Goal: Task Accomplishment & Management: Complete application form

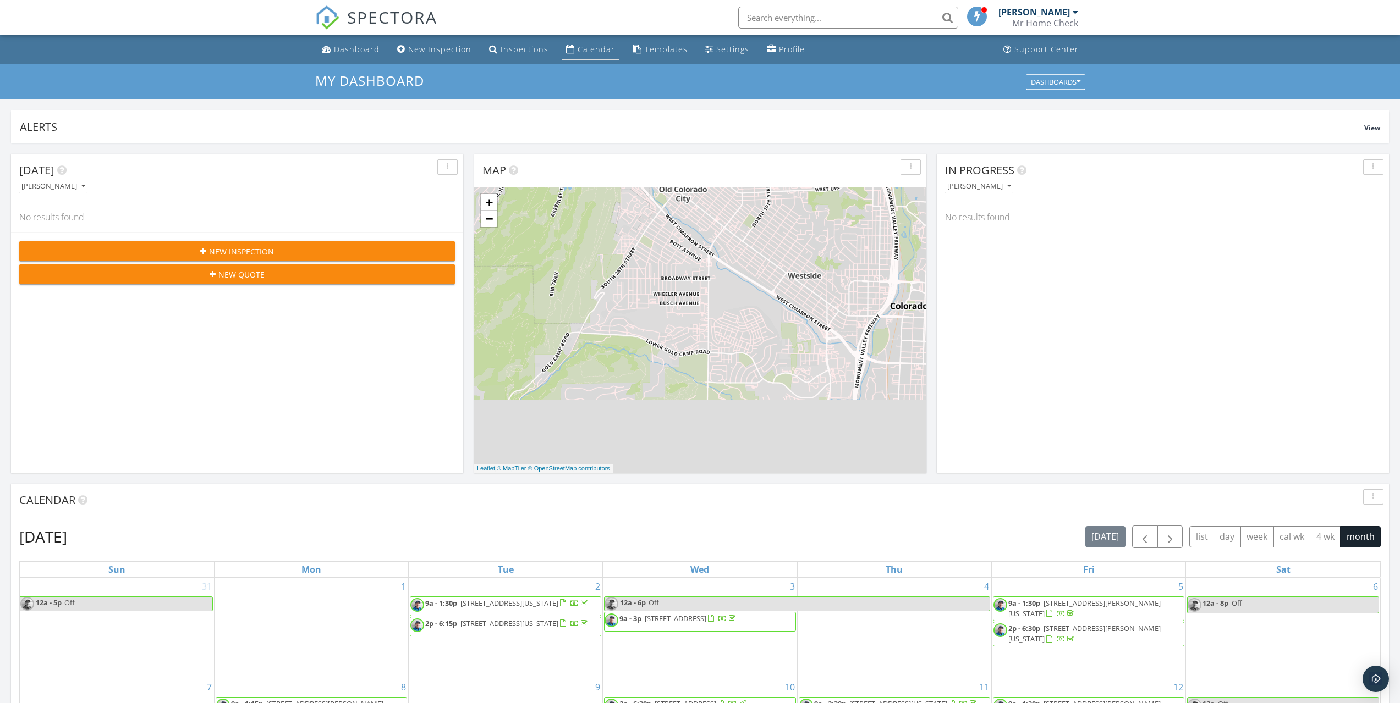
click at [585, 56] on link "Calendar" at bounding box center [591, 50] width 58 height 20
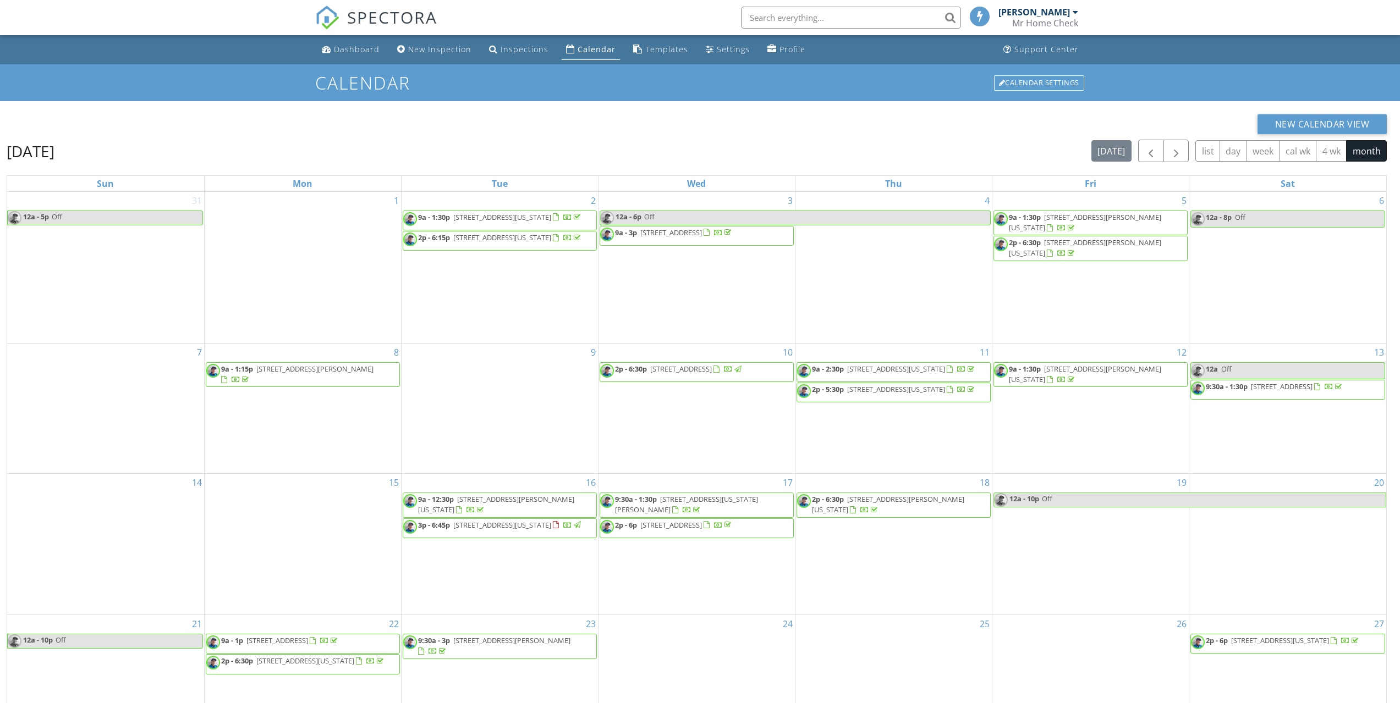
scroll to position [146, 0]
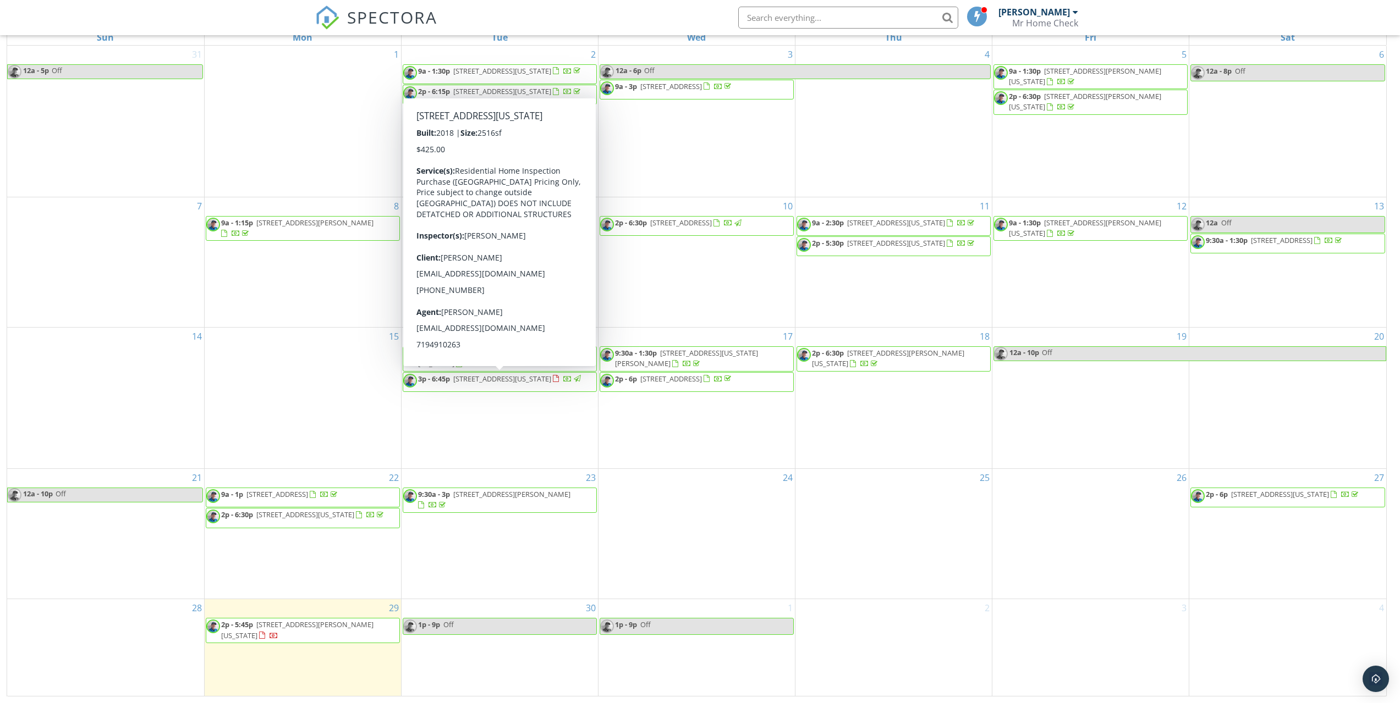
click at [500, 387] on span "3p - 6:45p 11278 Cold Crk Vw, Colorado Springs 80921" at bounding box center [492, 382] width 179 height 16
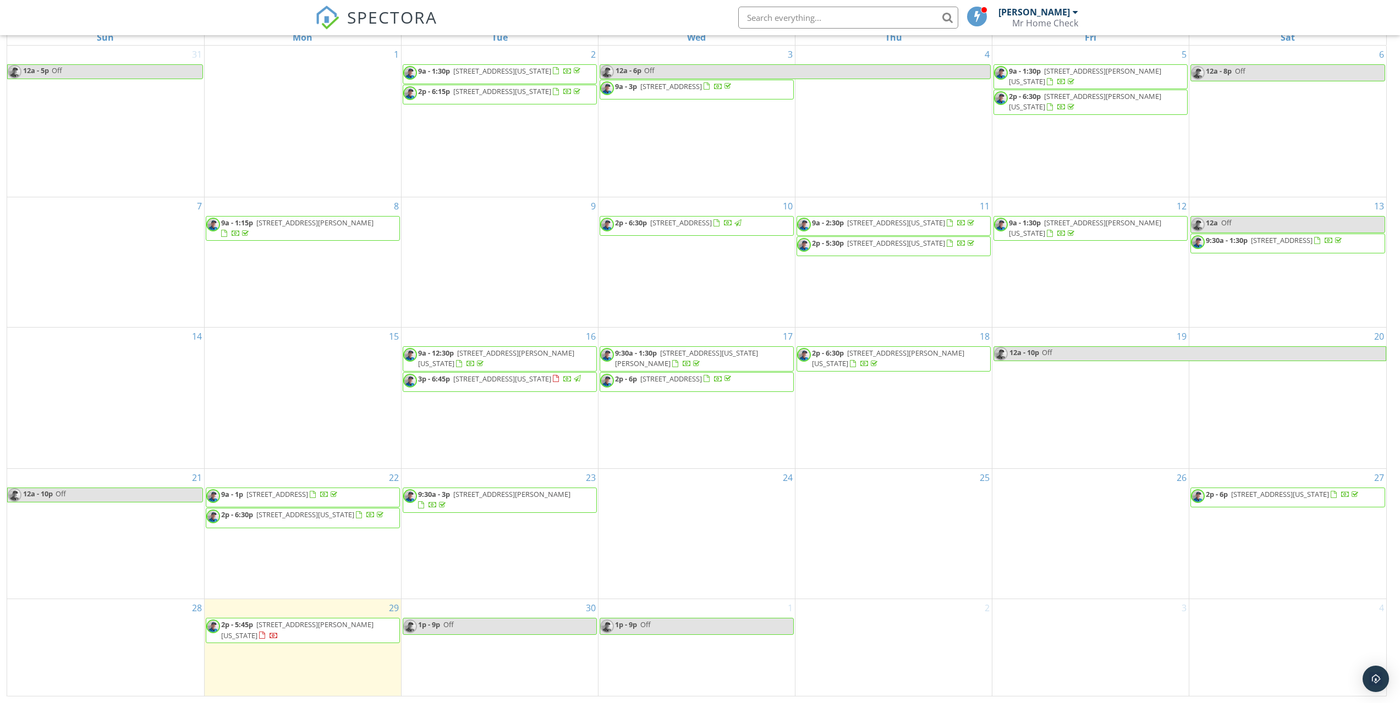
click at [491, 387] on span "3p - 6:45p 11278 Cold Crk Vw, Colorado Springs 80921" at bounding box center [492, 382] width 179 height 16
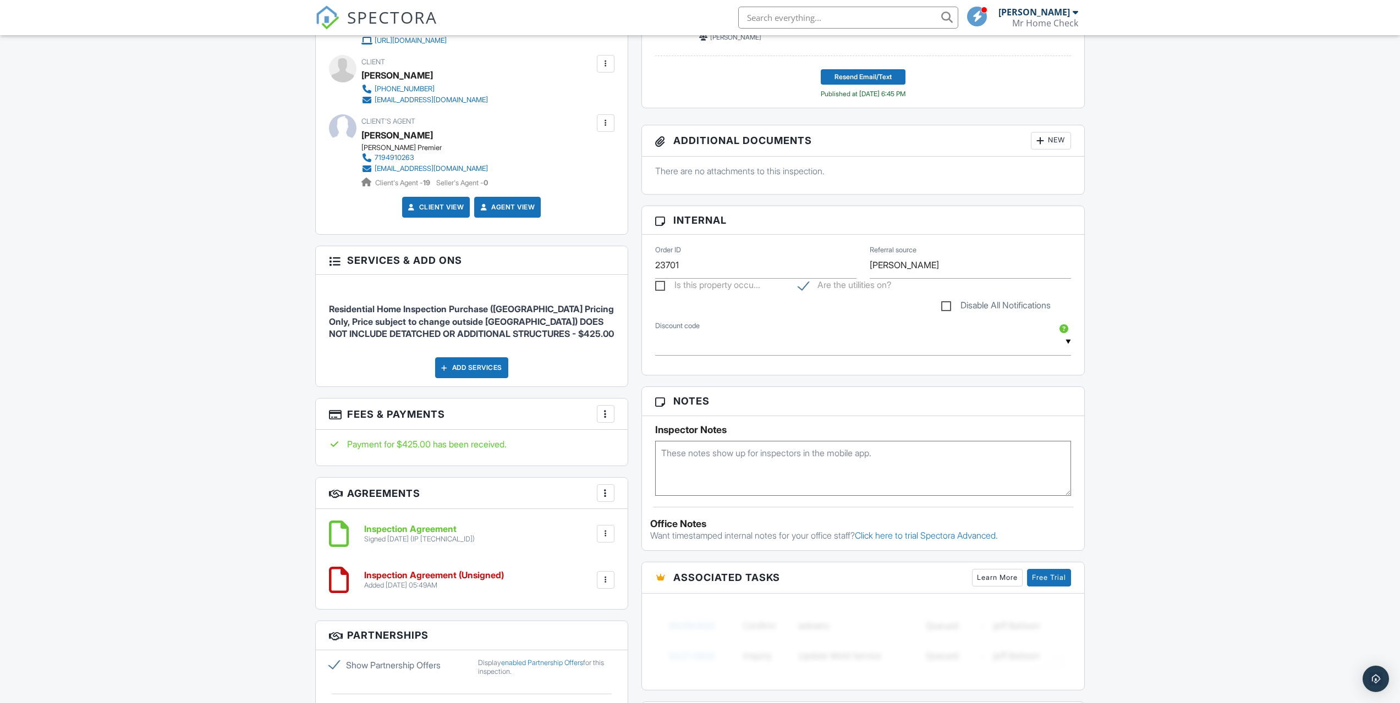
scroll to position [73, 0]
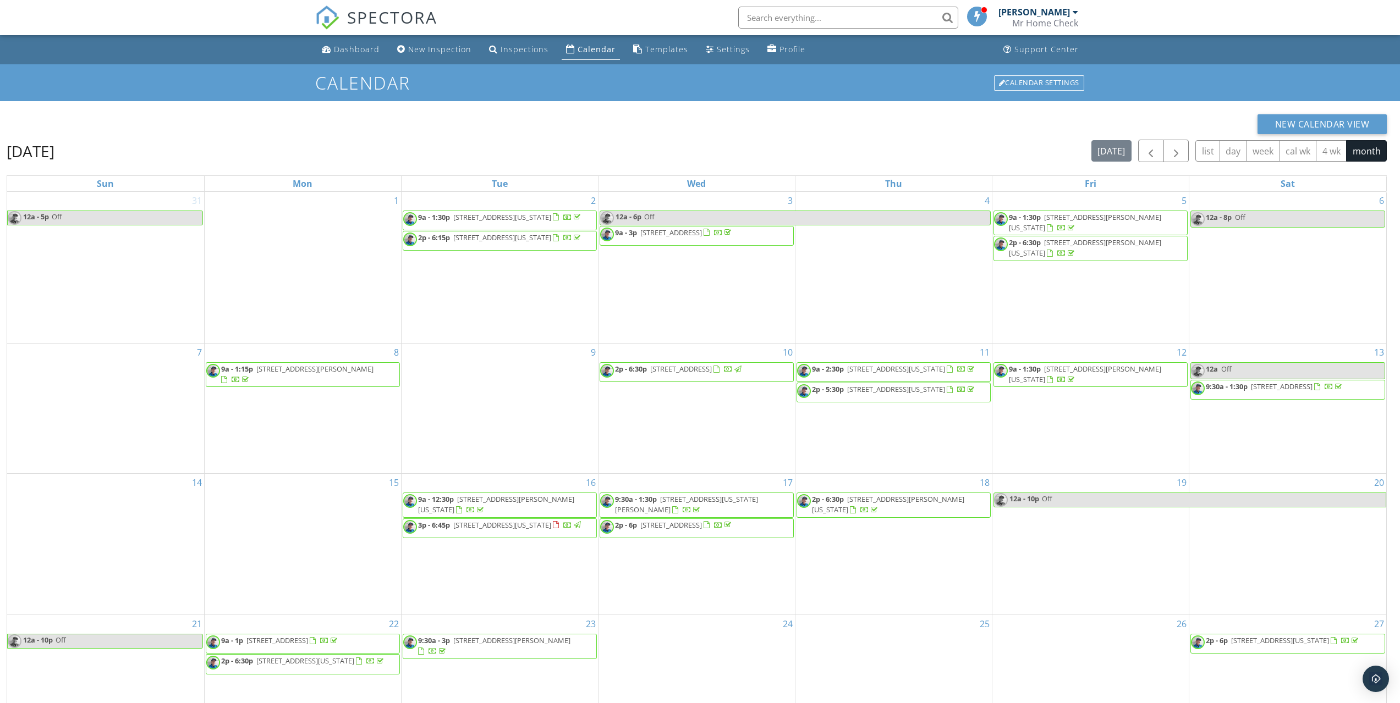
click at [590, 52] on div "Calendar" at bounding box center [596, 49] width 38 height 10
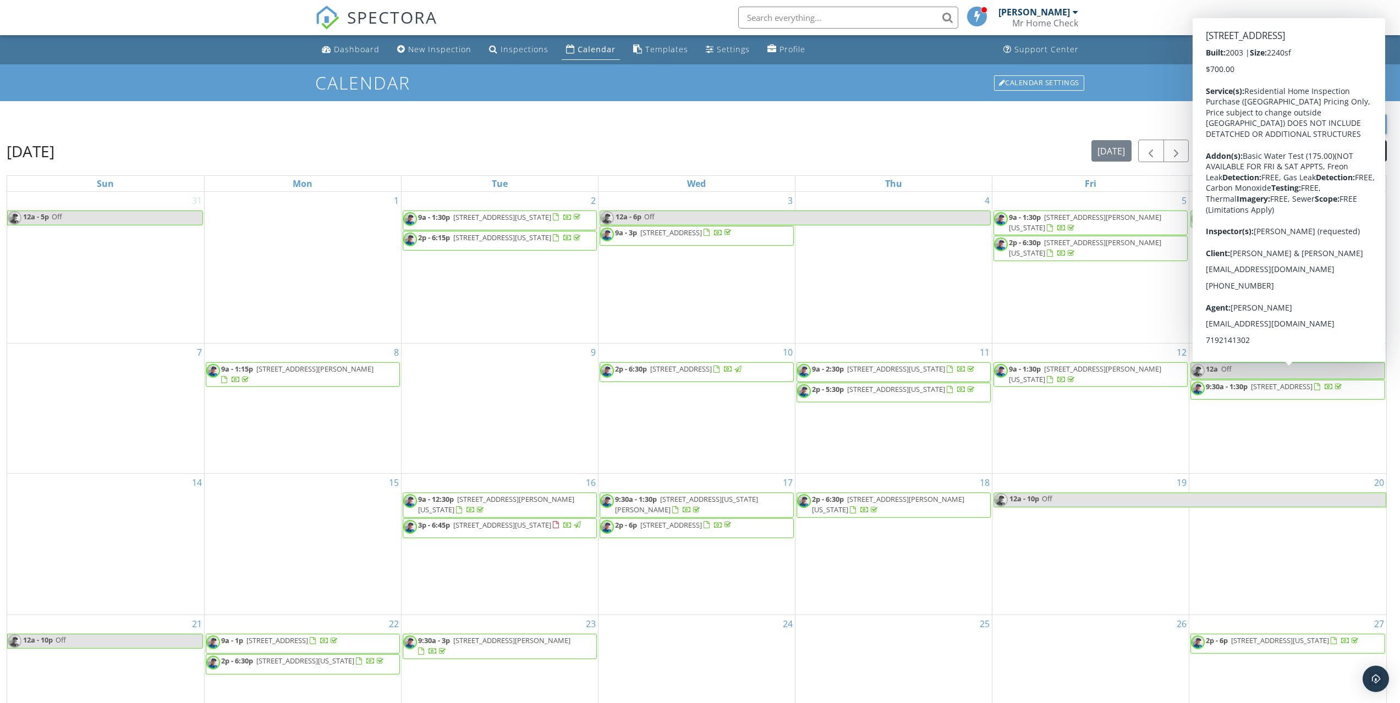
click at [1312, 382] on span "[STREET_ADDRESS]" at bounding box center [1282, 387] width 62 height 10
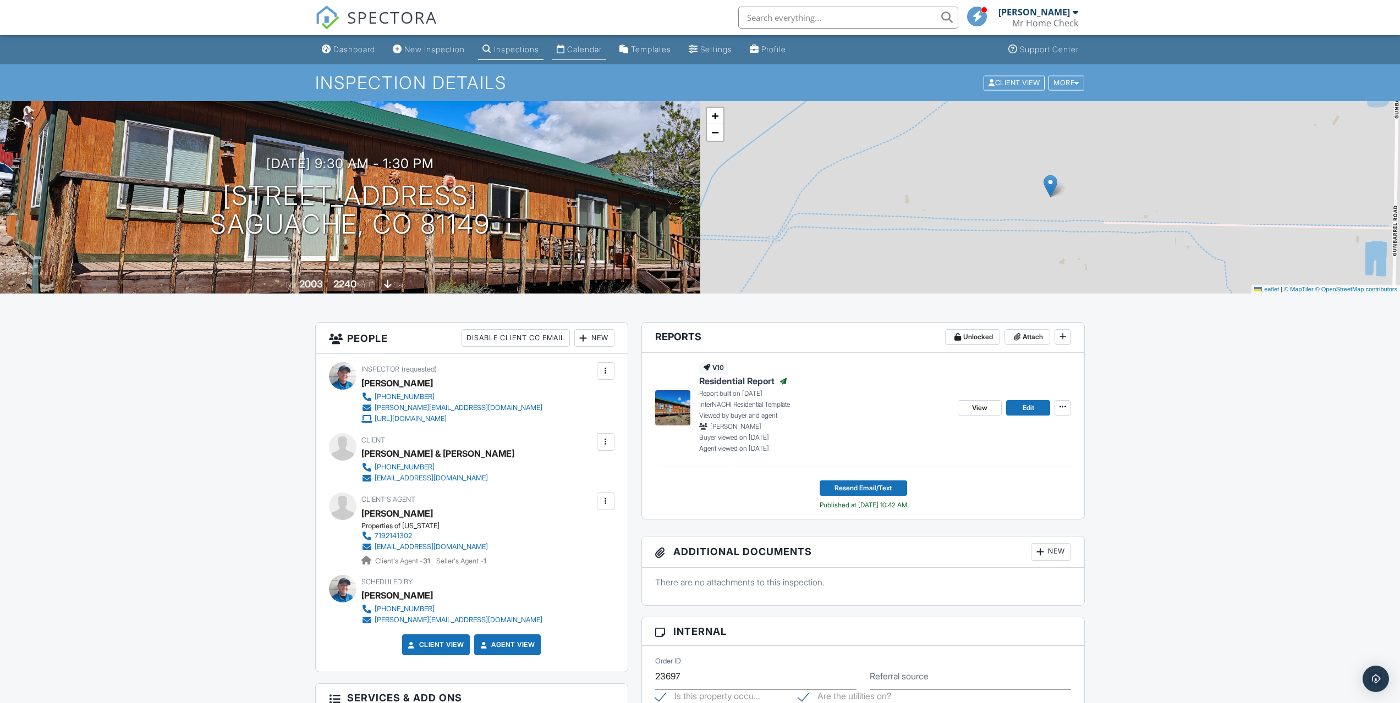
click at [594, 48] on div "Calendar" at bounding box center [584, 49] width 35 height 9
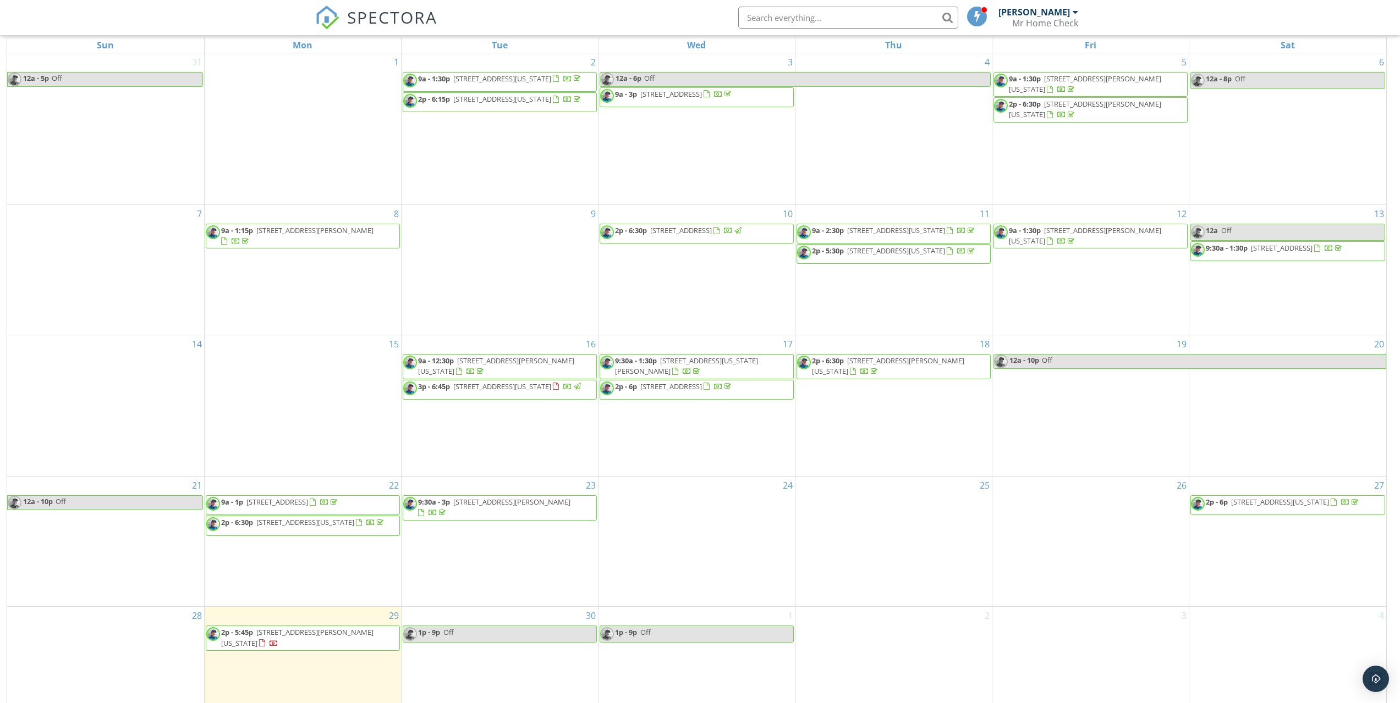
scroll to position [146, 0]
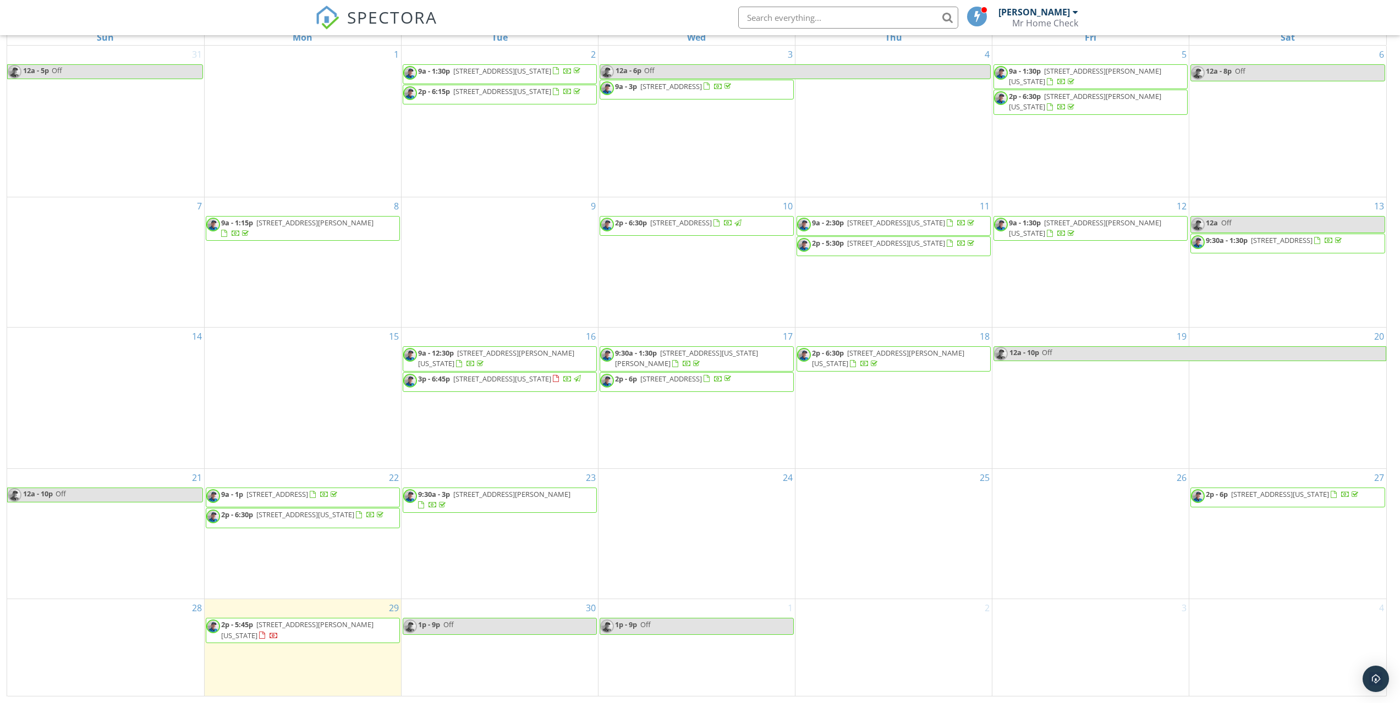
click at [1221, 625] on div "4" at bounding box center [1287, 647] width 197 height 96
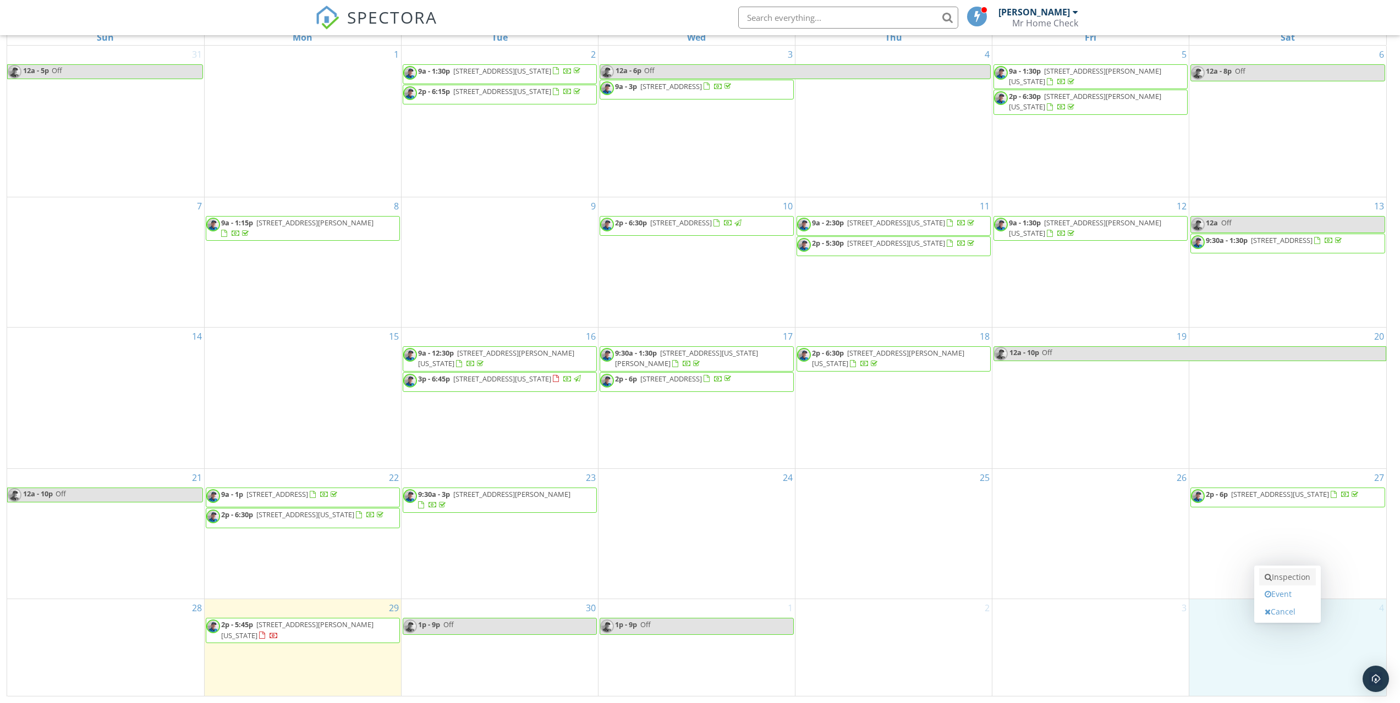
click at [1301, 581] on link "Inspection" at bounding box center [1287, 578] width 57 height 18
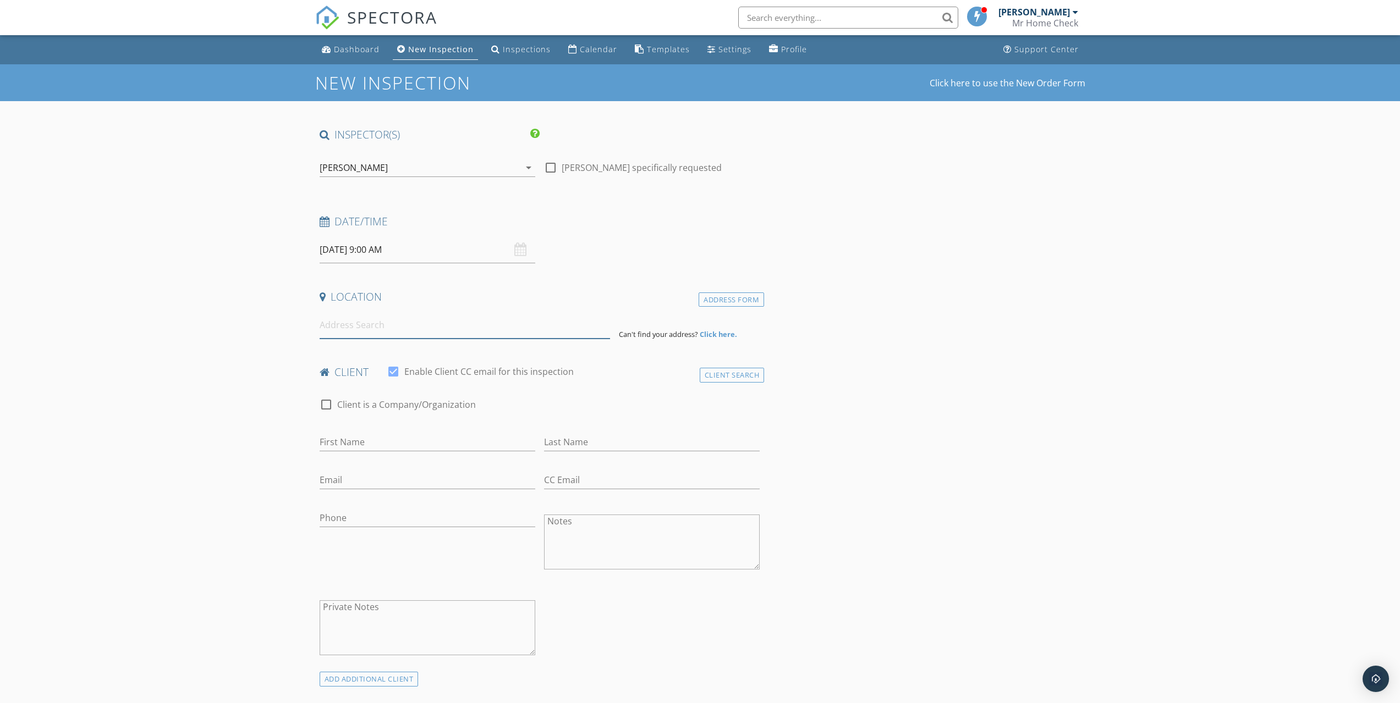
click at [367, 327] on input at bounding box center [465, 325] width 290 height 27
paste input "[STREET_ADDRESS][PERSON_NAME][PERSON_NAME]"
type input "[STREET_ADDRESS][PERSON_NAME][PERSON_NAME]"
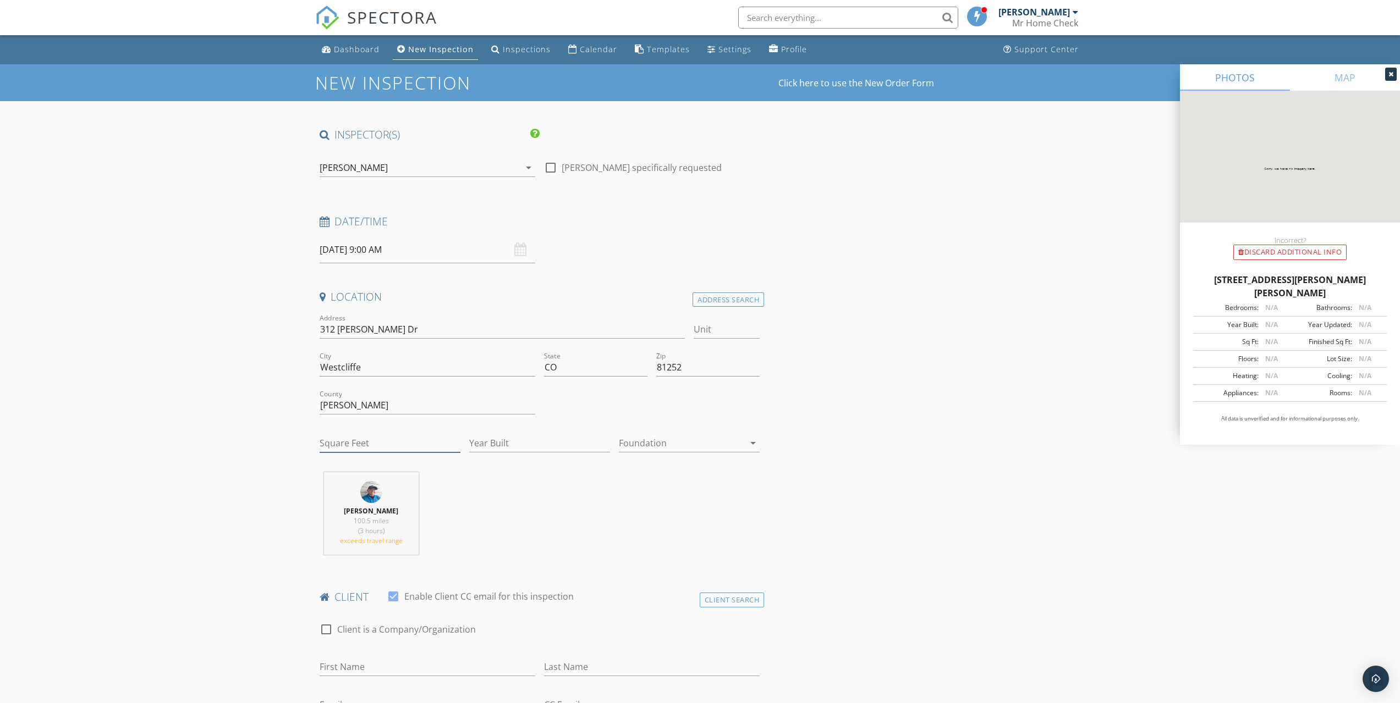
click at [335, 436] on input "Square Feet" at bounding box center [390, 443] width 141 height 18
type input "1504"
type input "1996"
click at [645, 441] on div at bounding box center [681, 443] width 125 height 18
click at [653, 517] on div "Crawlspace" at bounding box center [689, 527] width 123 height 26
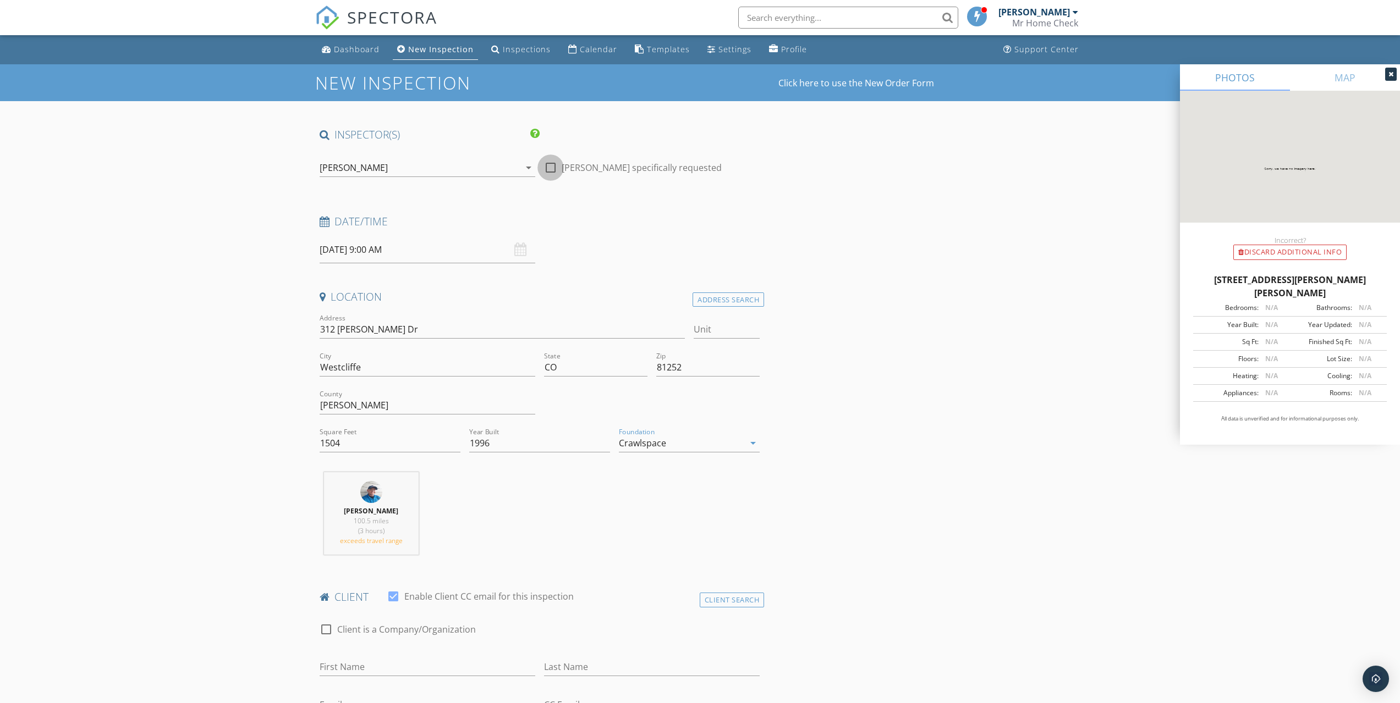
click at [553, 169] on div at bounding box center [550, 167] width 19 height 19
checkbox input "true"
click at [373, 251] on input "[DATE] 9:00 AM" at bounding box center [428, 249] width 216 height 27
click at [349, 439] on input "09" at bounding box center [354, 438] width 68 height 22
type input "10"
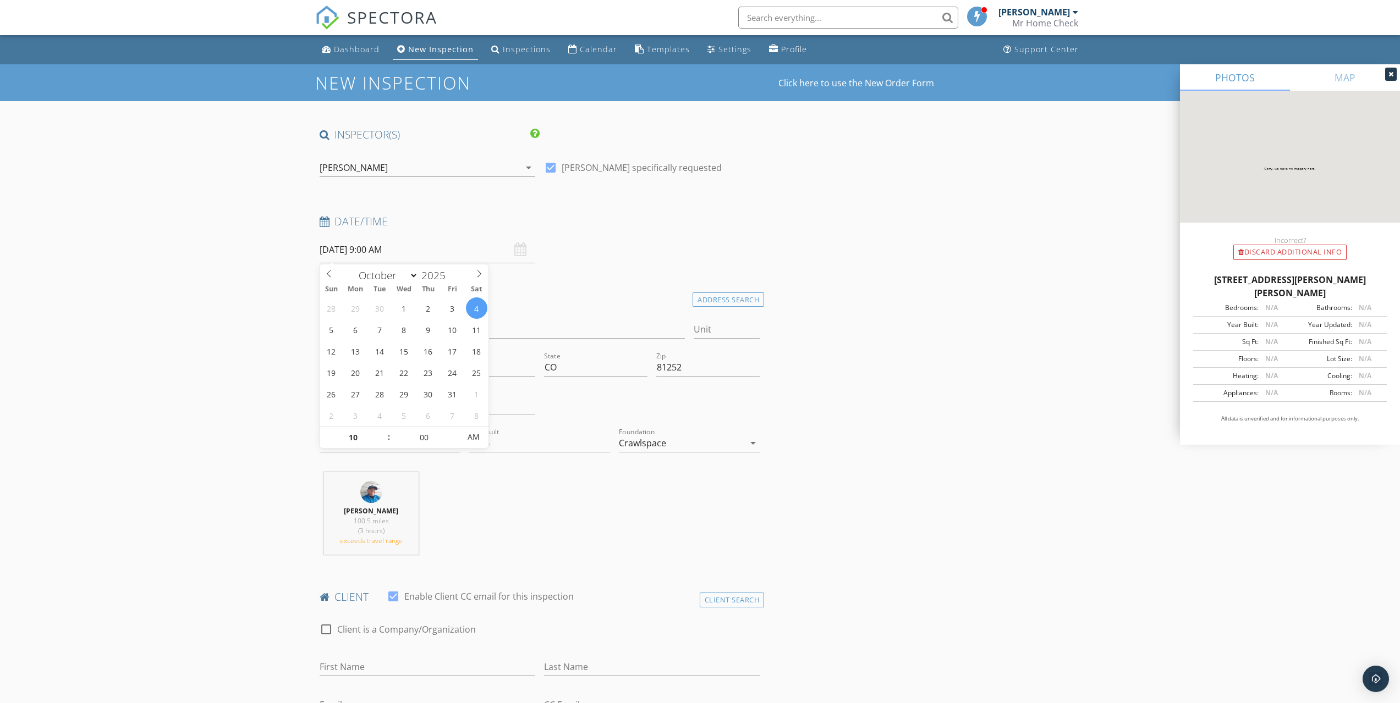
type input "[DATE] 10:00 AM"
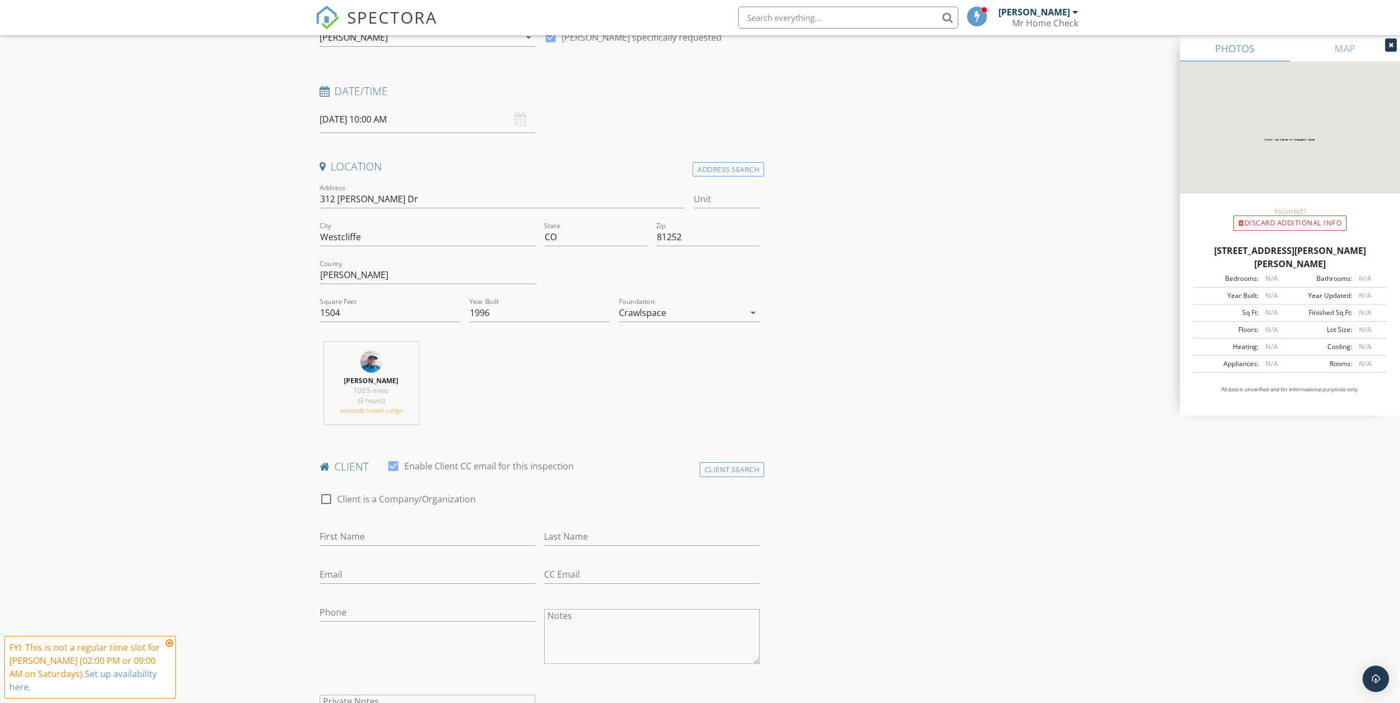
scroll to position [293, 0]
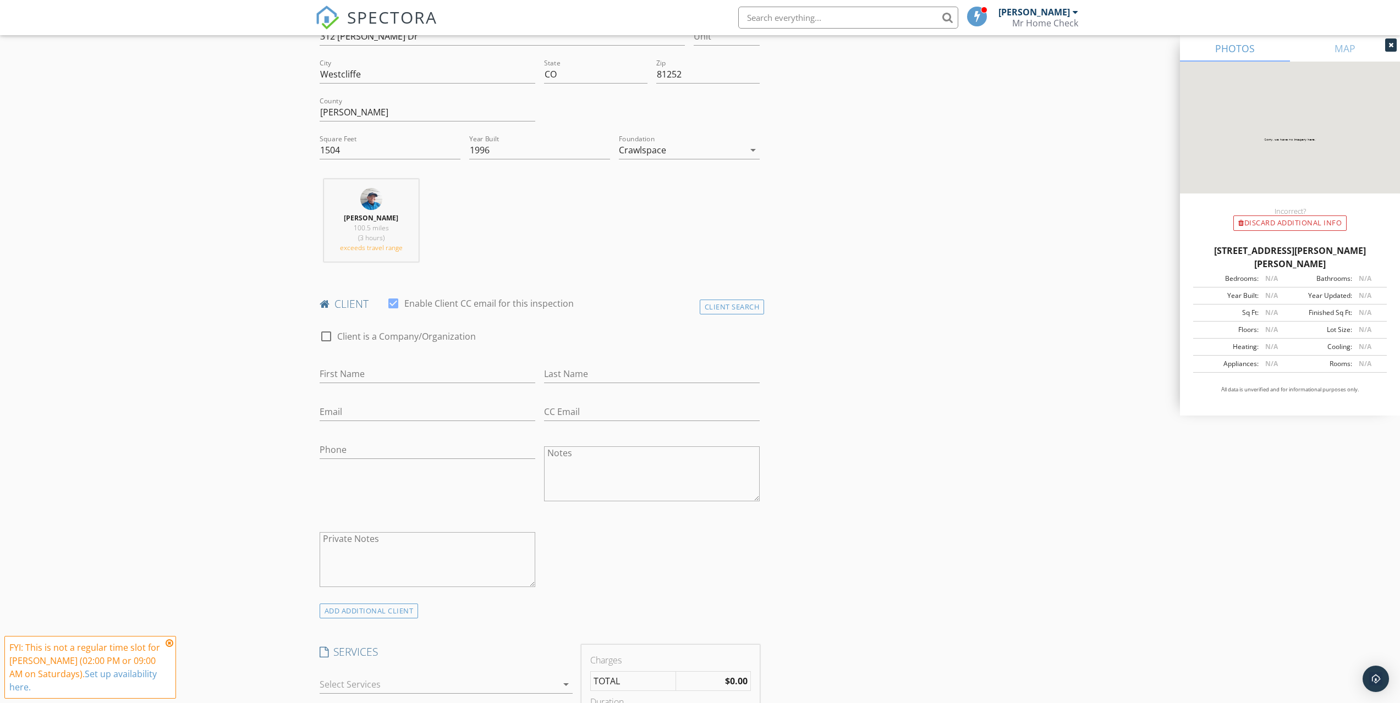
click at [159, 646] on div "FYI: This is not a regular time slot for [PERSON_NAME] (02:00 PM or 09:00 AM on…" at bounding box center [85, 667] width 153 height 53
click at [168, 645] on icon at bounding box center [170, 643] width 8 height 9
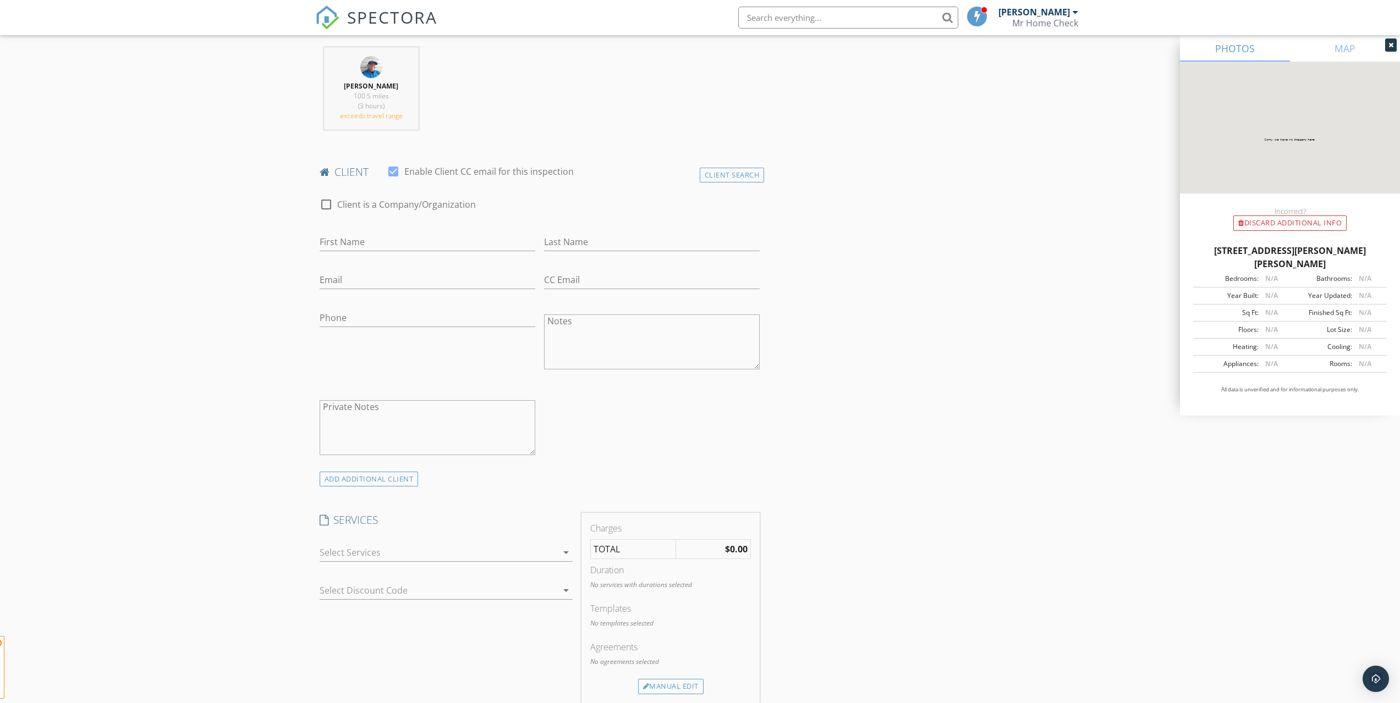
scroll to position [587, 0]
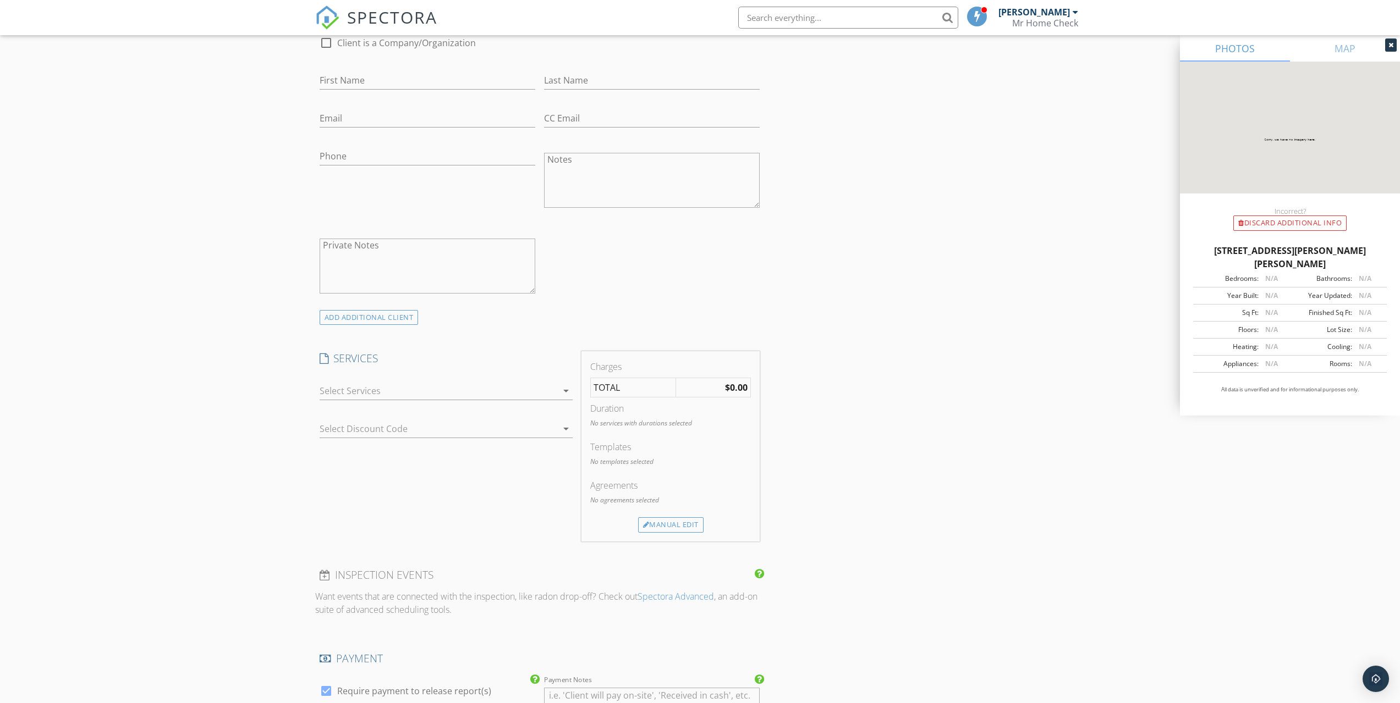
click at [437, 396] on div at bounding box center [439, 391] width 238 height 18
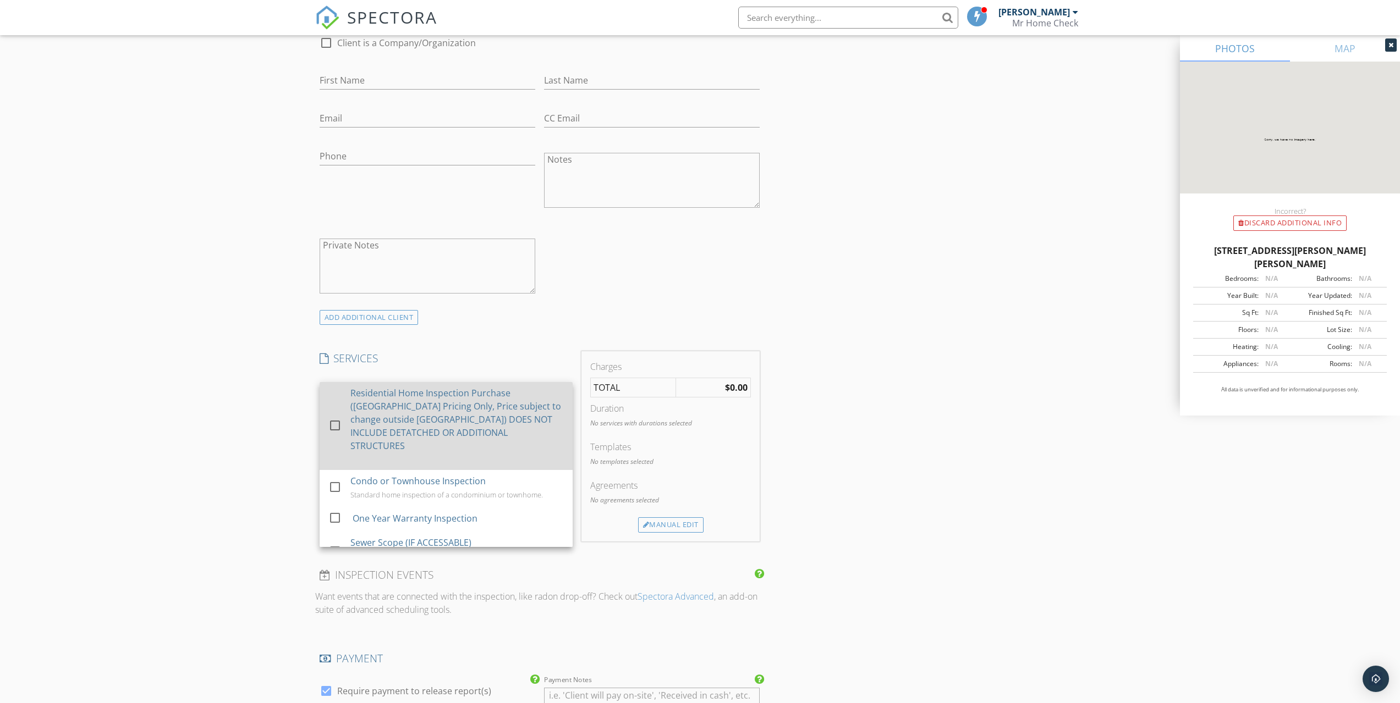
click at [387, 409] on div "Residential Home Inspection Purchase ([GEOGRAPHIC_DATA] Pricing Only, Price sub…" at bounding box center [456, 420] width 213 height 66
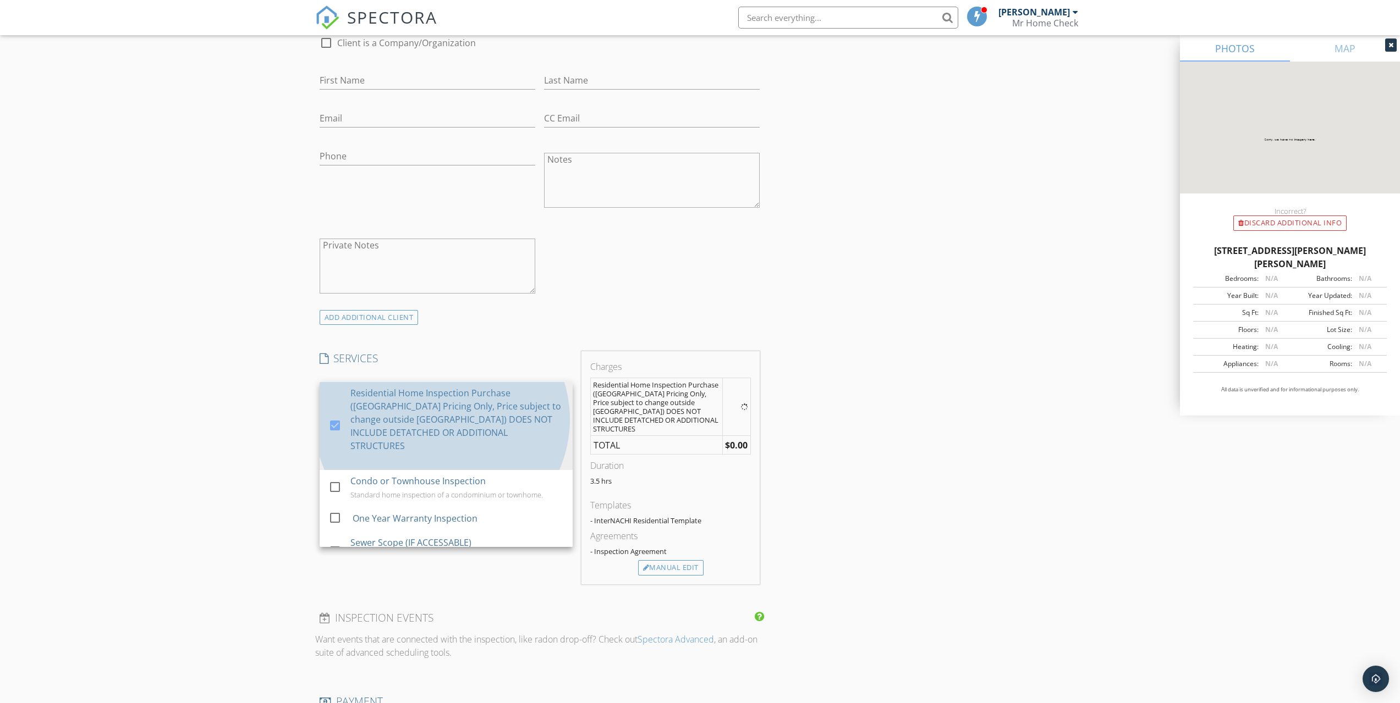
click at [262, 384] on div "New Inspection Click here to use the New Order Form INSPECTOR(S) check_box [PER…" at bounding box center [700, 464] width 1400 height 1973
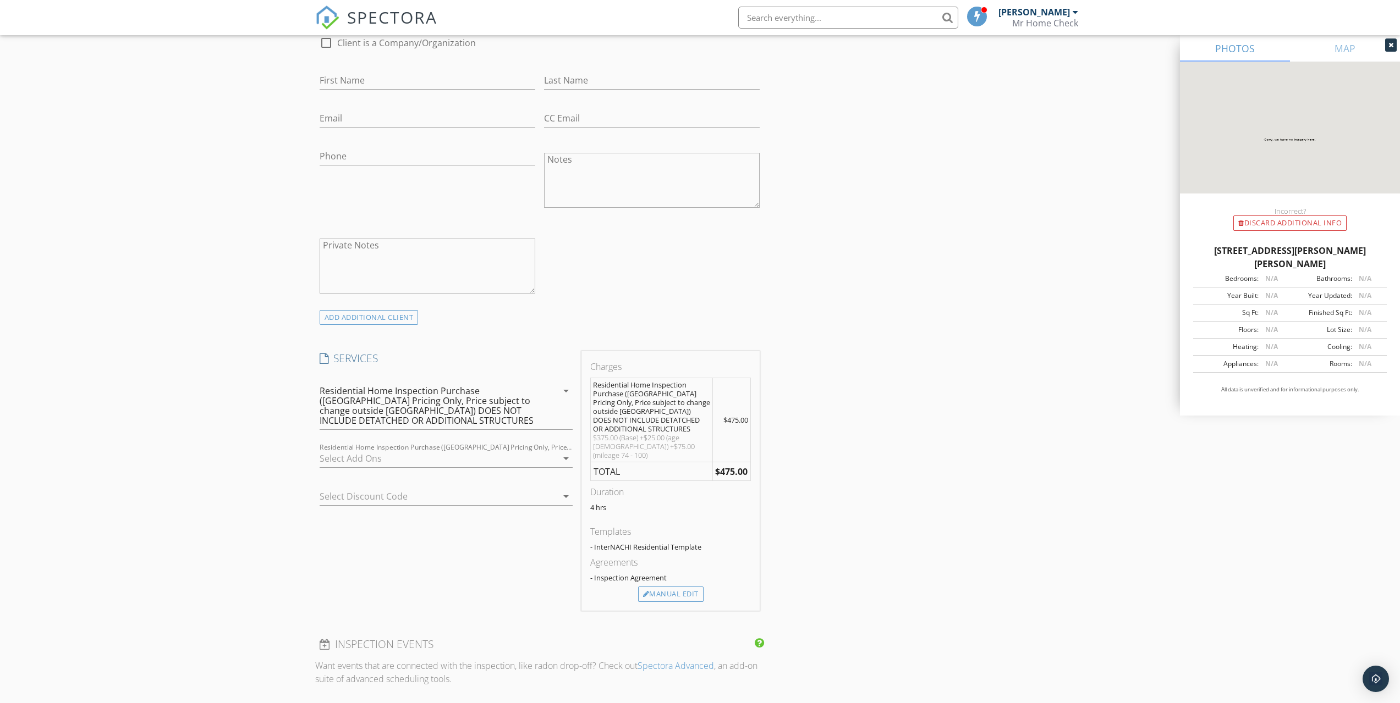
click at [398, 460] on div at bounding box center [439, 459] width 238 height 18
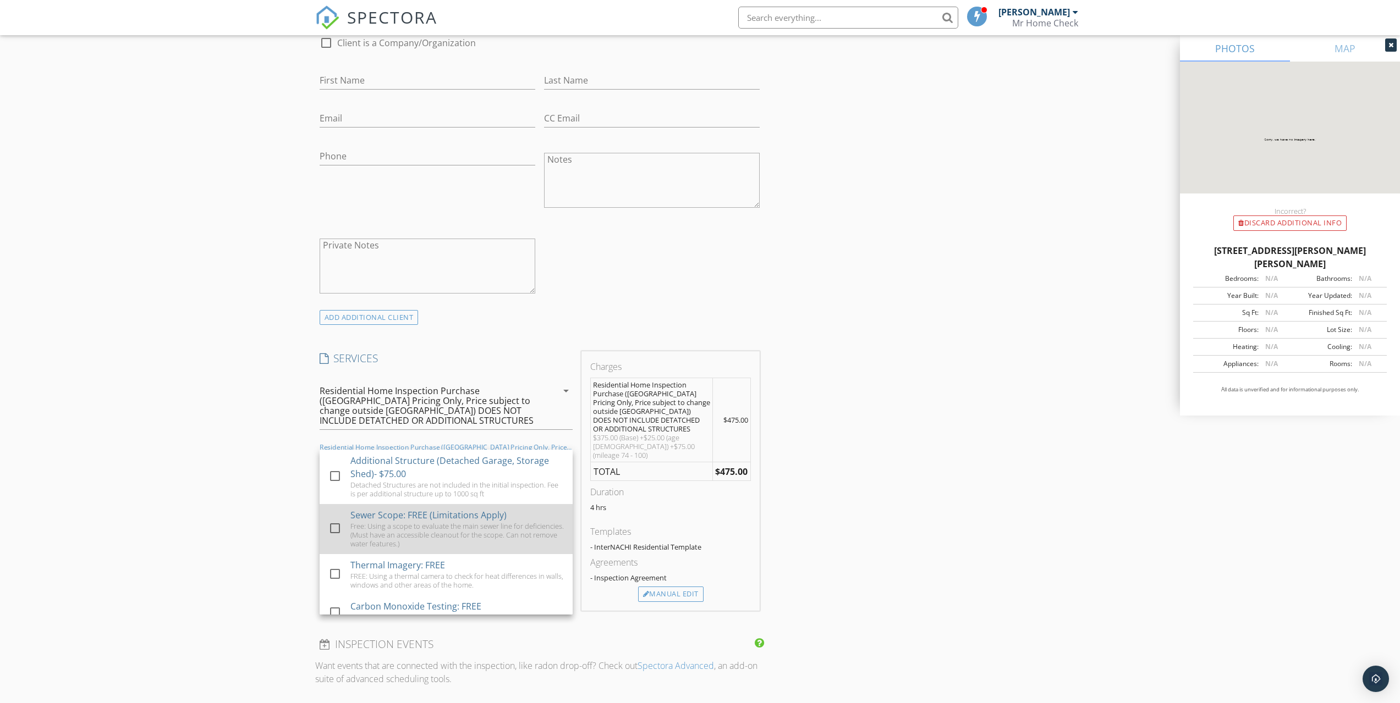
click at [423, 525] on div "Free: Using a scope to evaluate the main sewer line for deficiencies. (Must hav…" at bounding box center [456, 535] width 213 height 26
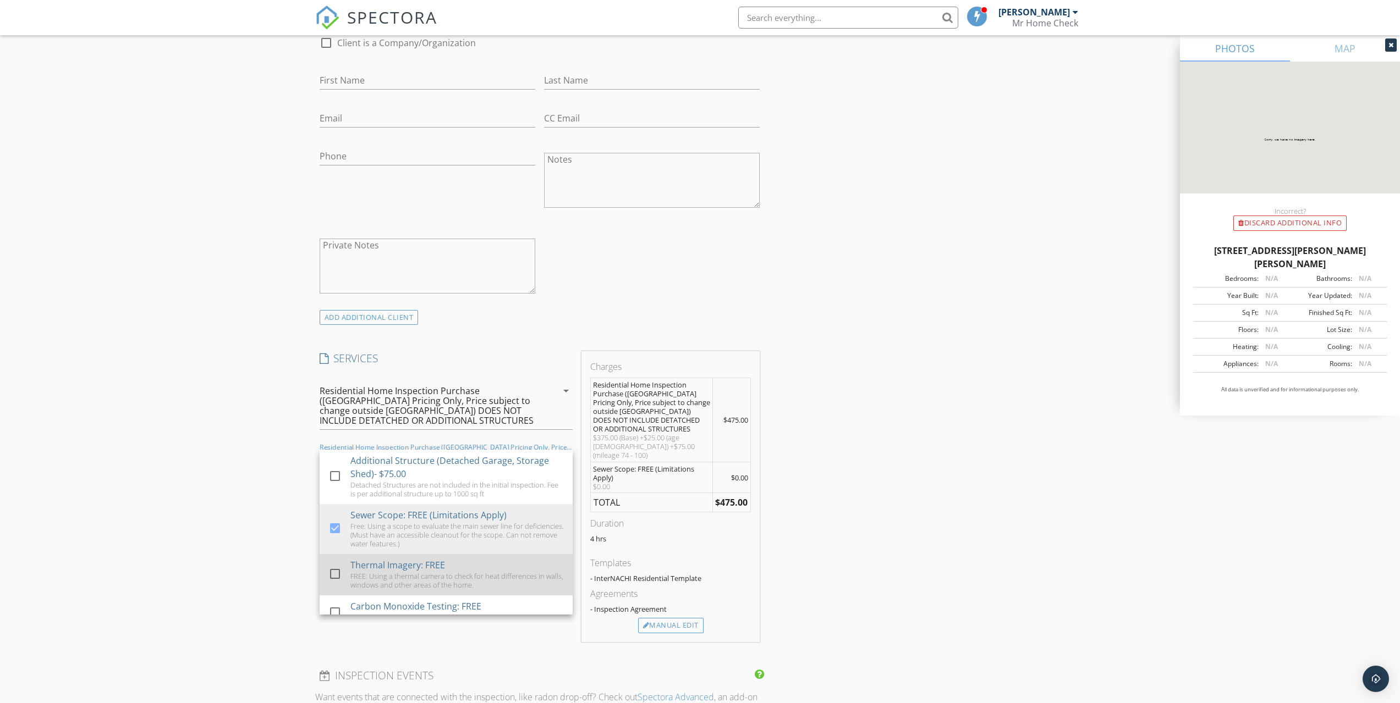
click at [409, 577] on div "FREE: Using a thermal camera to check for heat differences in walls, windows an…" at bounding box center [456, 581] width 213 height 18
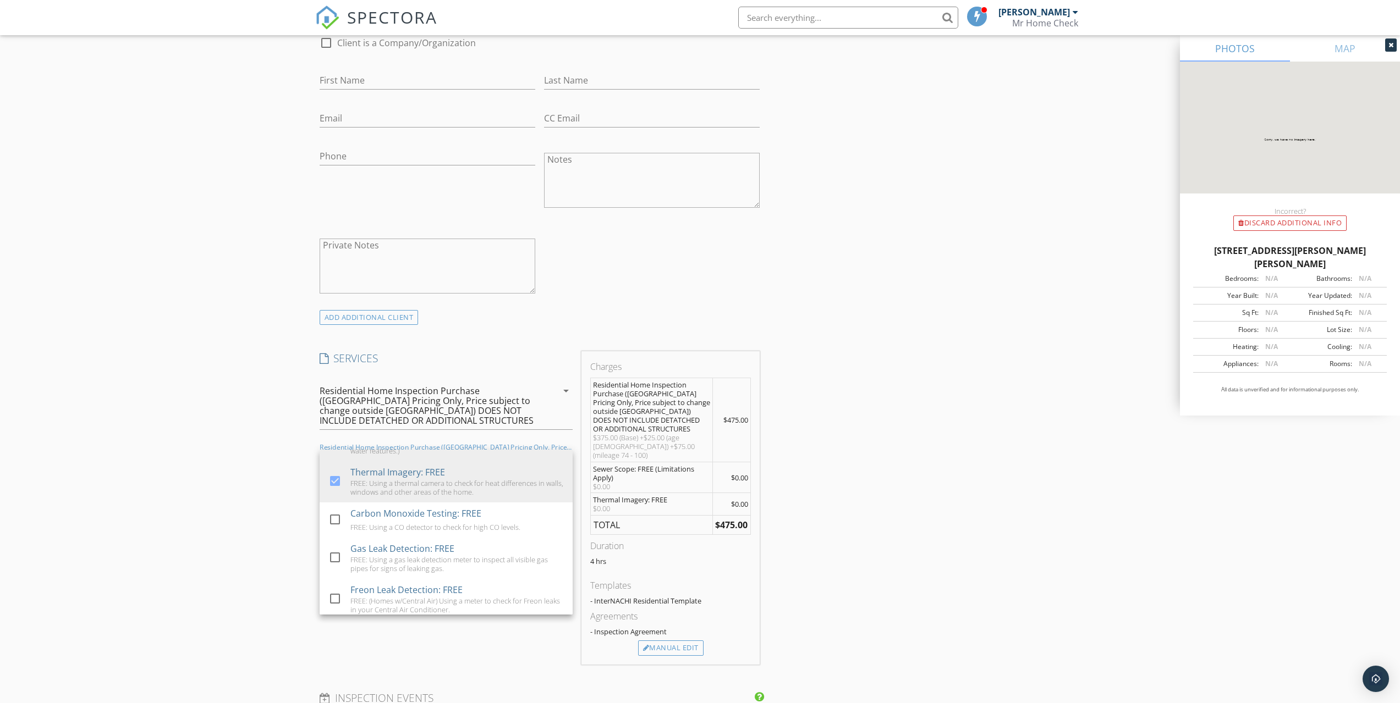
scroll to position [98, 0]
click at [493, 529] on div "[MEDICAL_DATA] Testing: FREE FREE: Using a CO detector to check for high CO lev…" at bounding box center [456, 514] width 213 height 35
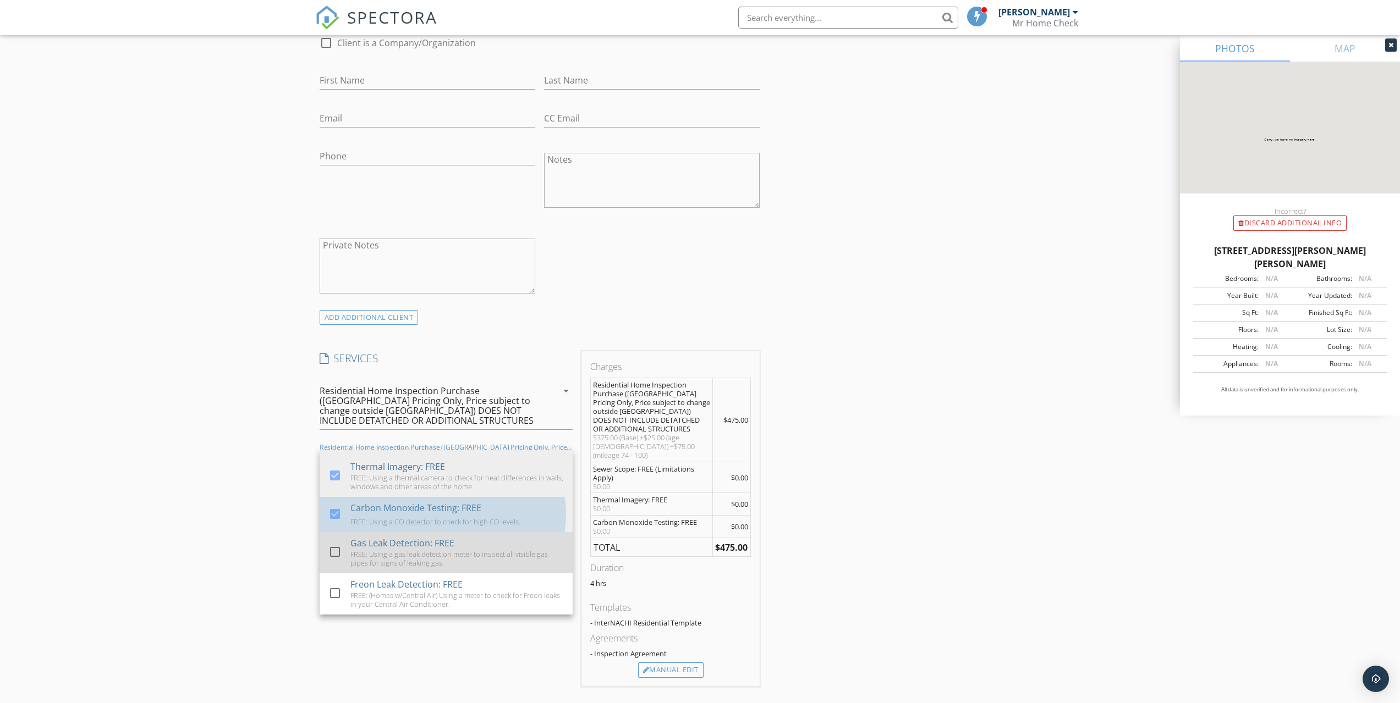
click at [477, 546] on div "Gas Leak Detection: FREE FREE: Using a gas leak detection meter to inspect all …" at bounding box center [456, 552] width 213 height 41
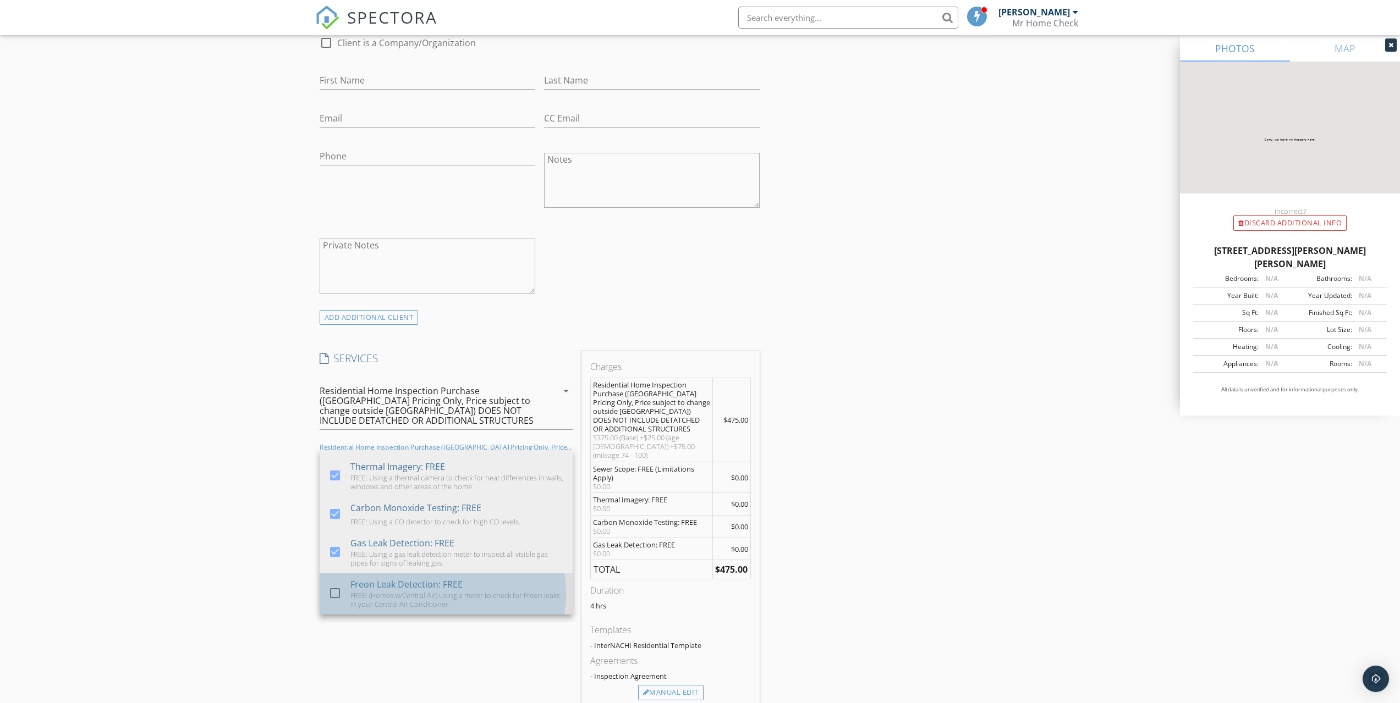
click at [458, 606] on div "FREE: (Homes w/Central Air) Using a meter to check for Freon leaks in your Cent…" at bounding box center [456, 600] width 213 height 18
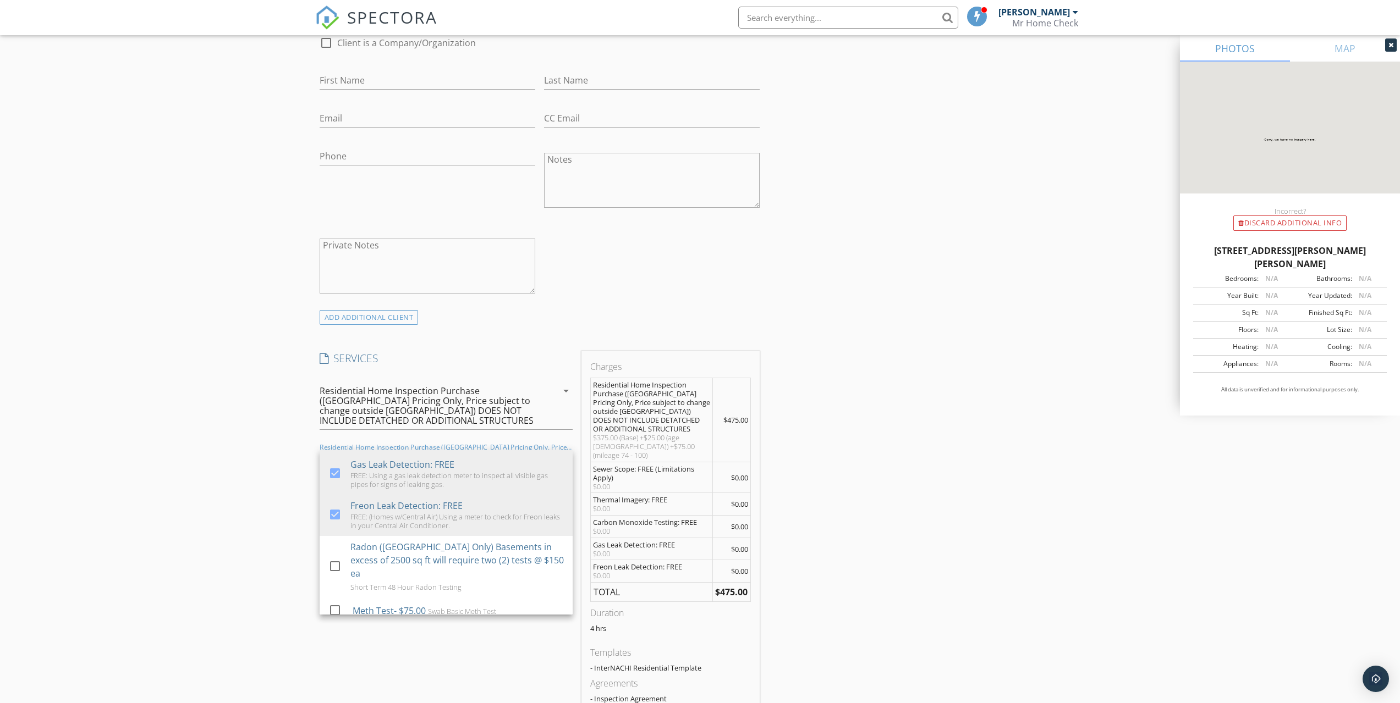
scroll to position [184, 0]
click at [219, 433] on div "New Inspection Click here to use the New Order Form INSPECTOR(S) check_box [PER…" at bounding box center [700, 538] width 1400 height 2121
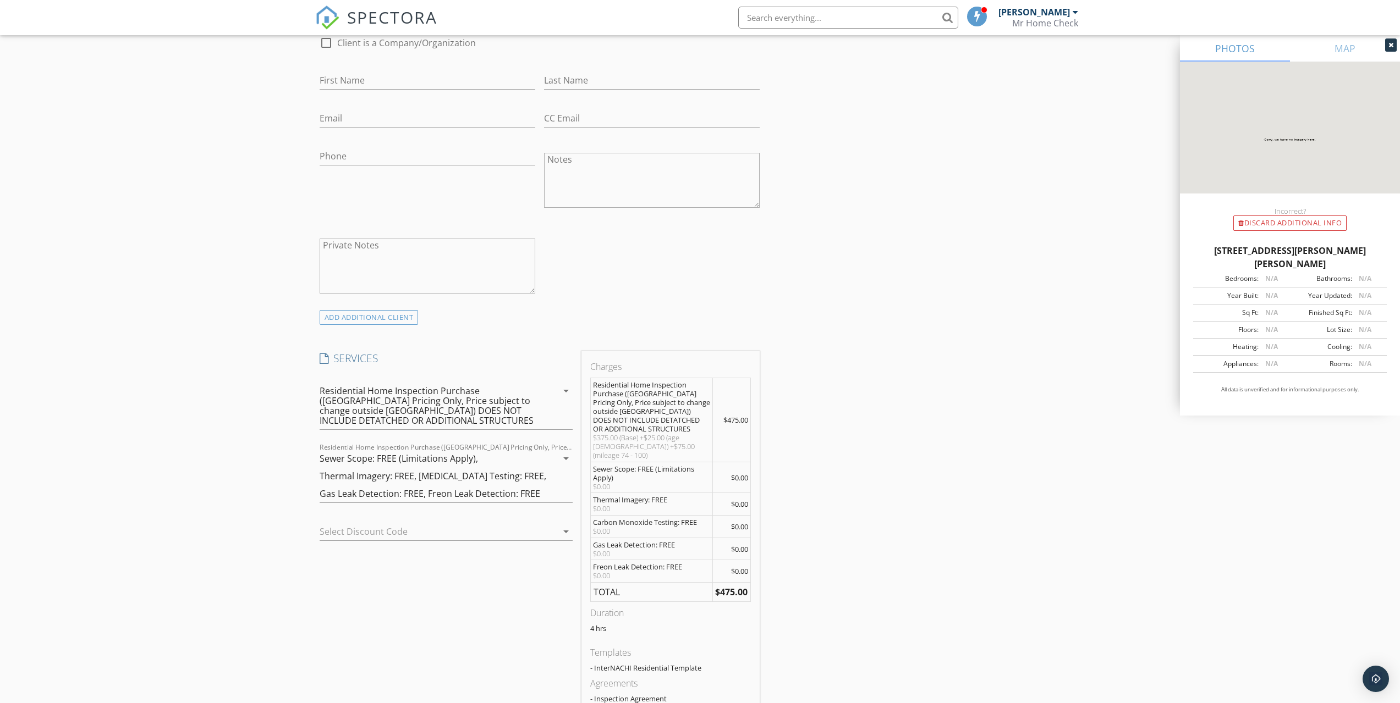
click at [537, 463] on div "Sewer Scope: FREE (Limitations Apply), Thermal Imagery: FREE, [MEDICAL_DATA] Te…" at bounding box center [439, 476] width 238 height 53
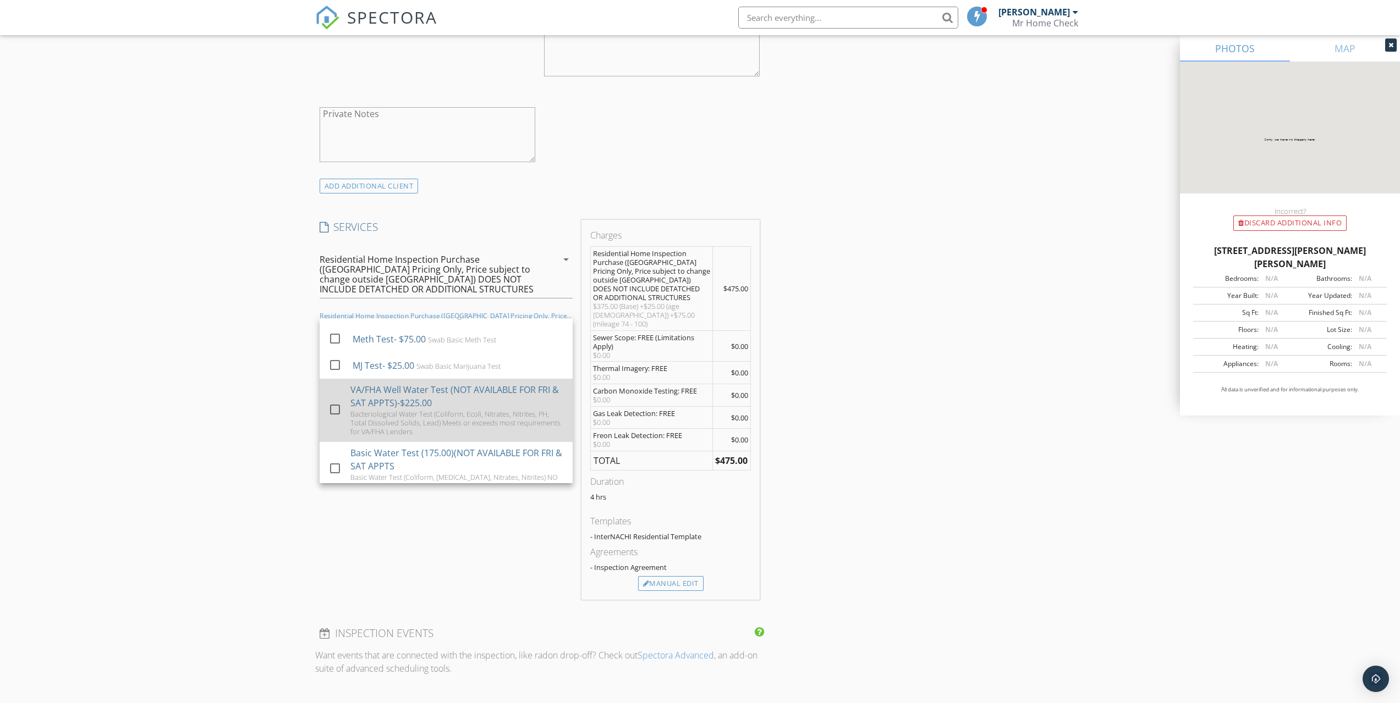
scroll to position [733, 0]
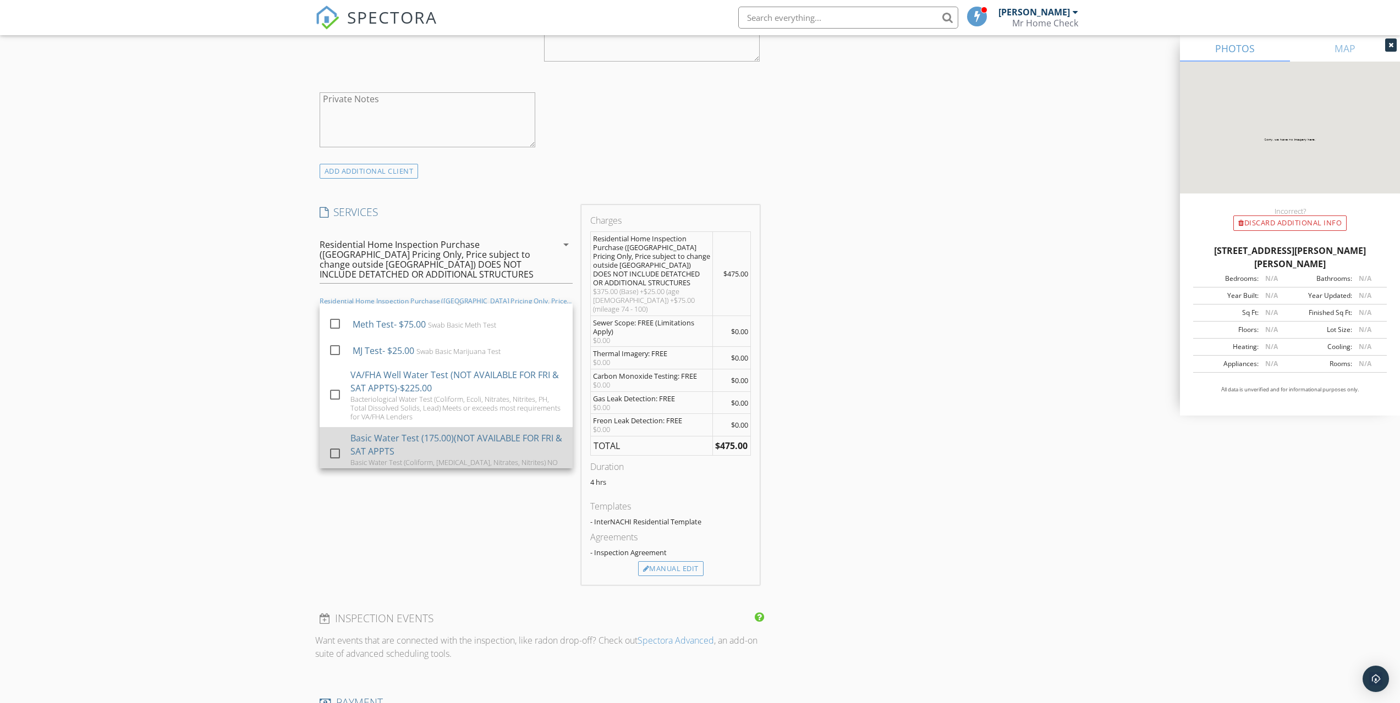
click at [485, 432] on div "Basic Water Test (175.00)(NOT AVAILABLE FOR FRI & SAT APPTS" at bounding box center [456, 445] width 213 height 26
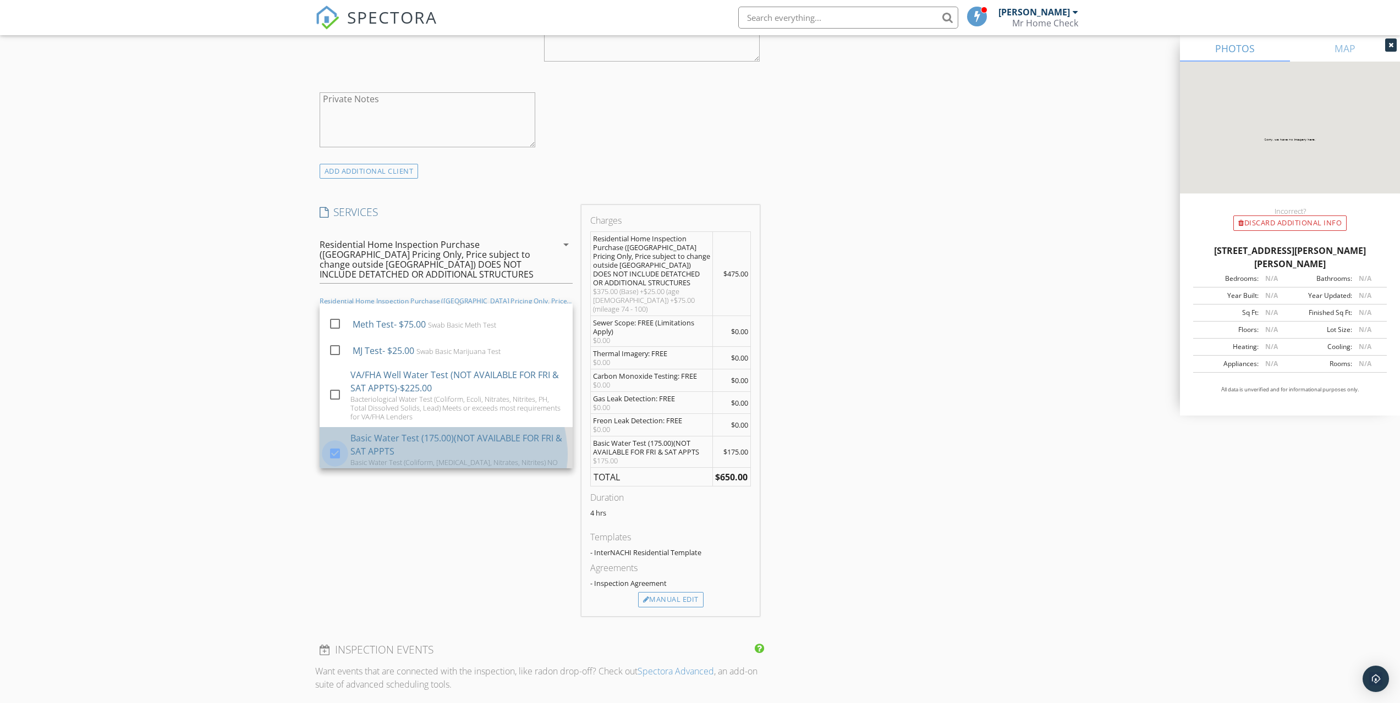
click at [341, 444] on div at bounding box center [335, 453] width 19 height 19
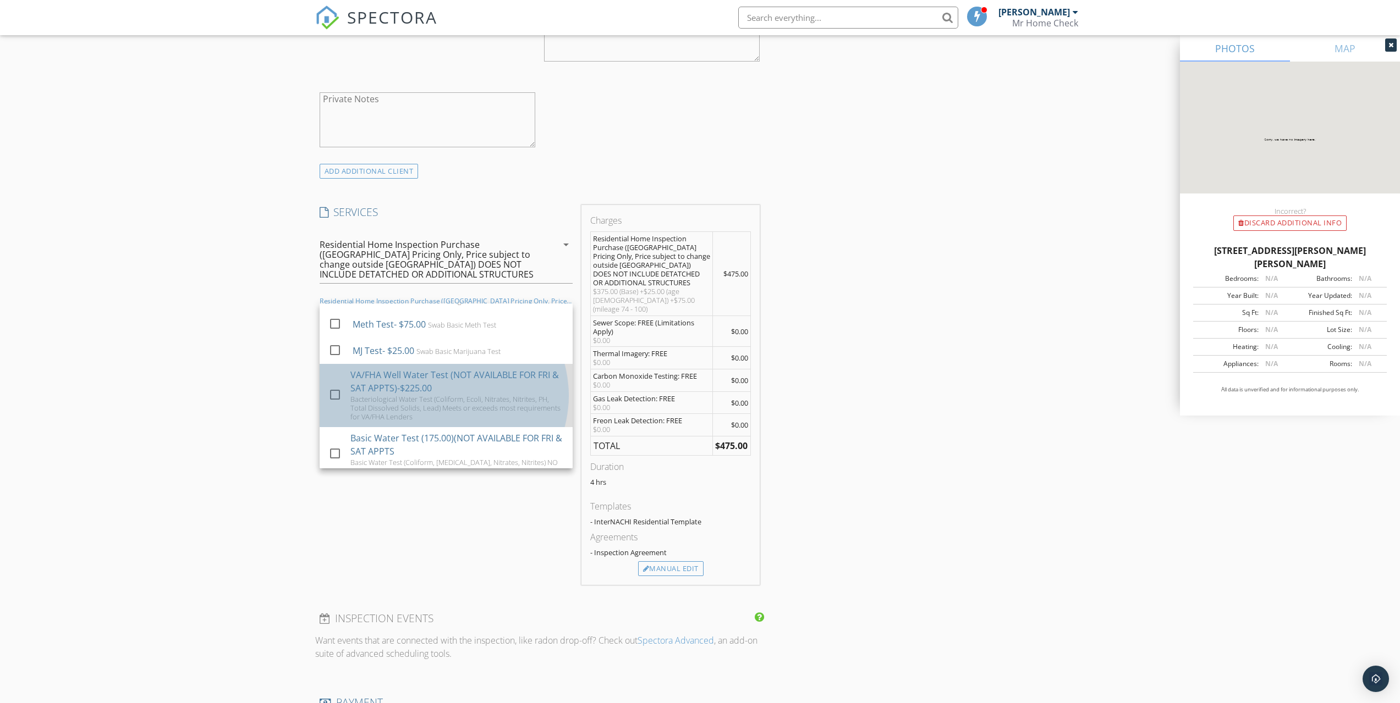
click at [324, 375] on link "check_box_outline_blank VA/FHA Well Water Test (NOT AVAILABLE FOR FRI & SAT APP…" at bounding box center [446, 395] width 253 height 63
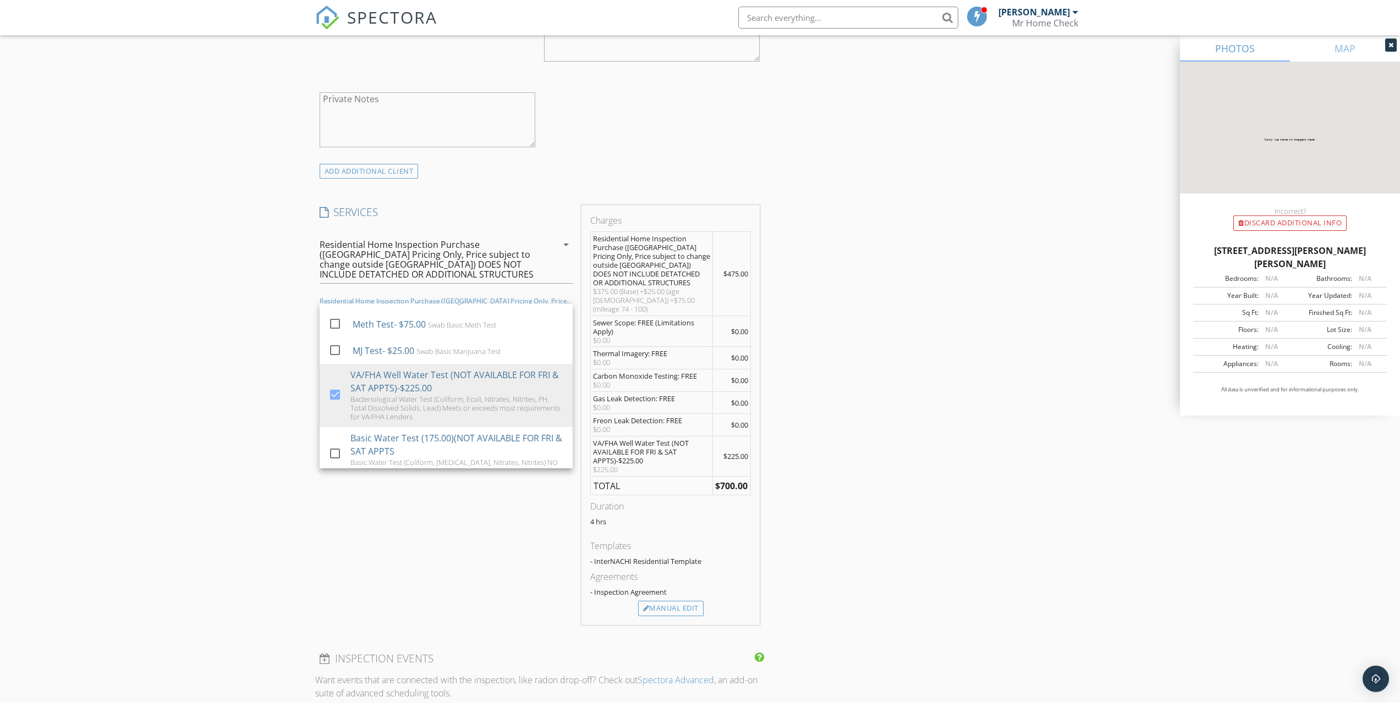
click at [804, 337] on div "INSPECTOR(S) check_box [PERSON_NAME] PRIMARY check_box_outline_blank [PERSON_NA…" at bounding box center [700, 429] width 770 height 2071
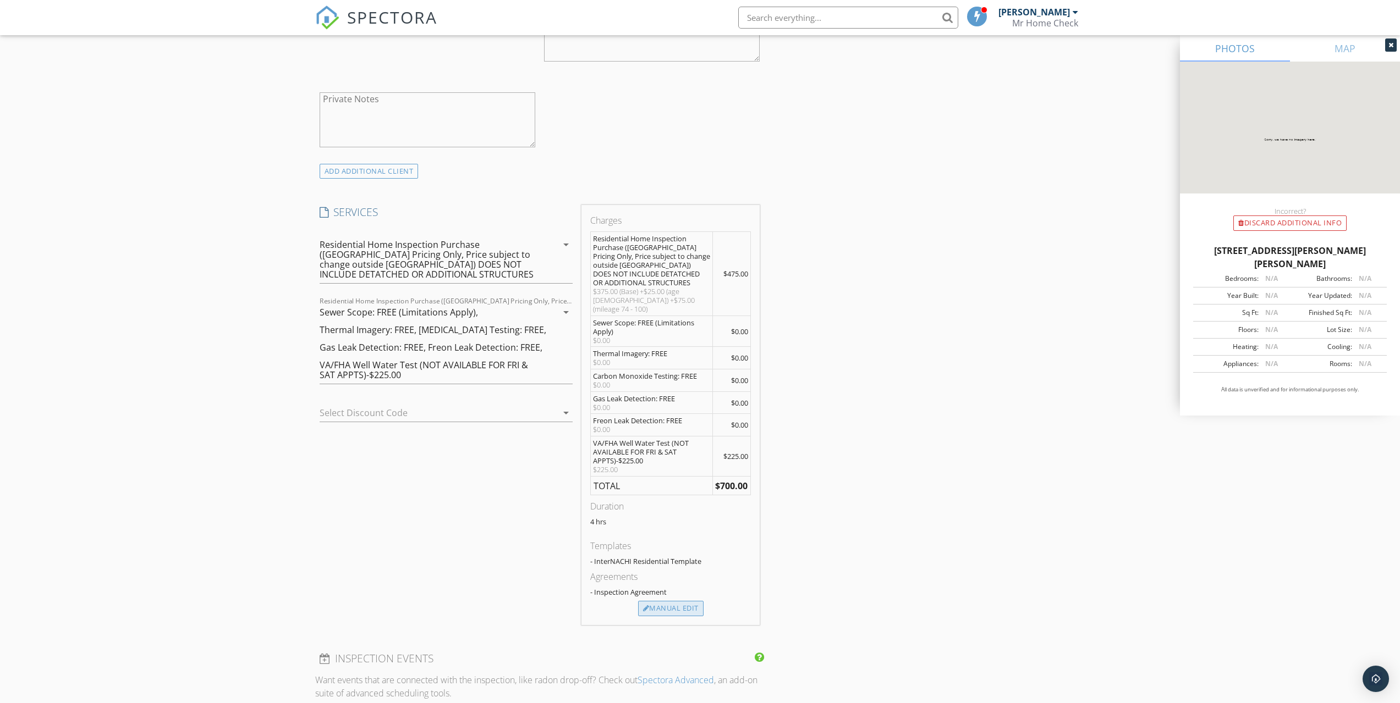
click at [684, 601] on div "Manual Edit" at bounding box center [670, 608] width 65 height 15
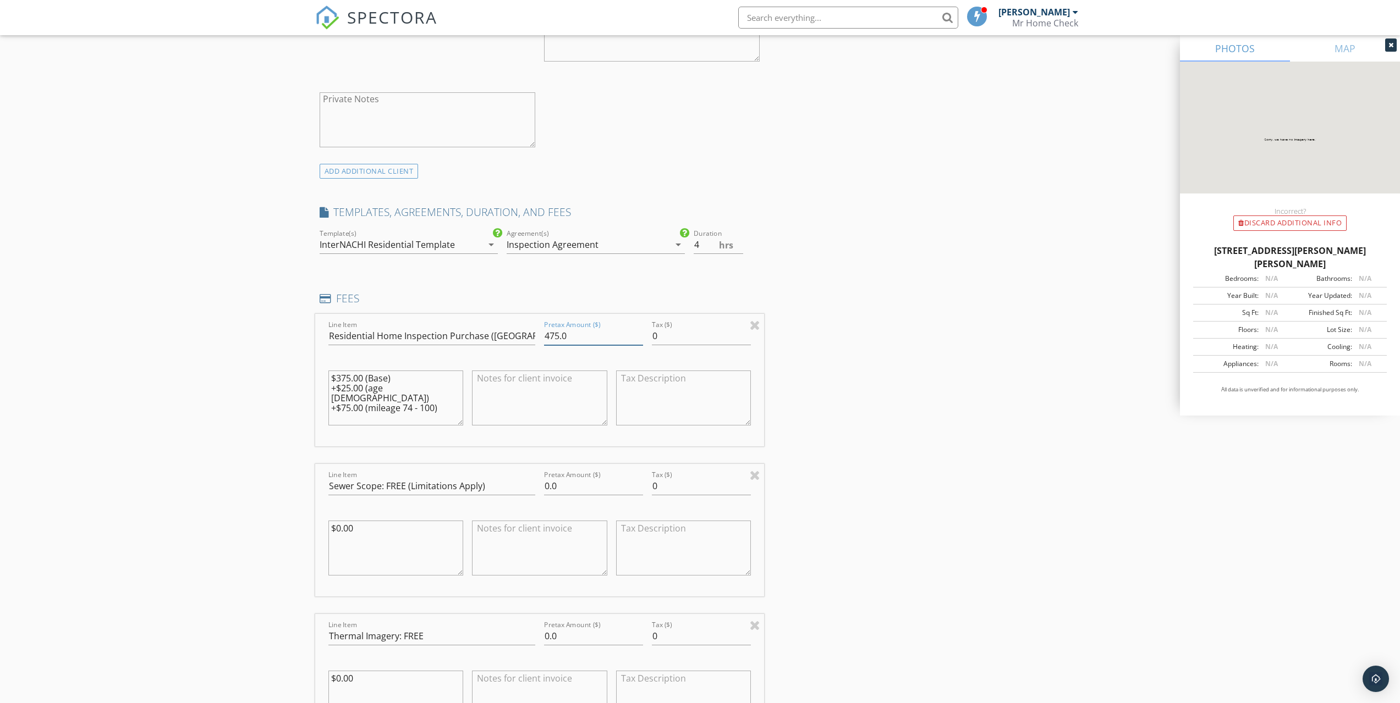
drag, startPoint x: 575, startPoint y: 339, endPoint x: 525, endPoint y: 338, distance: 49.5
click at [525, 338] on div "Line Item Residential Home Inspection Purchase ([GEOGRAPHIC_DATA] Pricing Only,…" at bounding box center [539, 380] width 449 height 133
type input "500.00"
drag, startPoint x: 450, startPoint y: 396, endPoint x: 324, endPoint y: 379, distance: 127.0
click at [324, 379] on div "$375.00 (Base) +$25.00 (age [DEMOGRAPHIC_DATA]) +$75.00 (mileage 74 - 100)" at bounding box center [396, 399] width 144 height 86
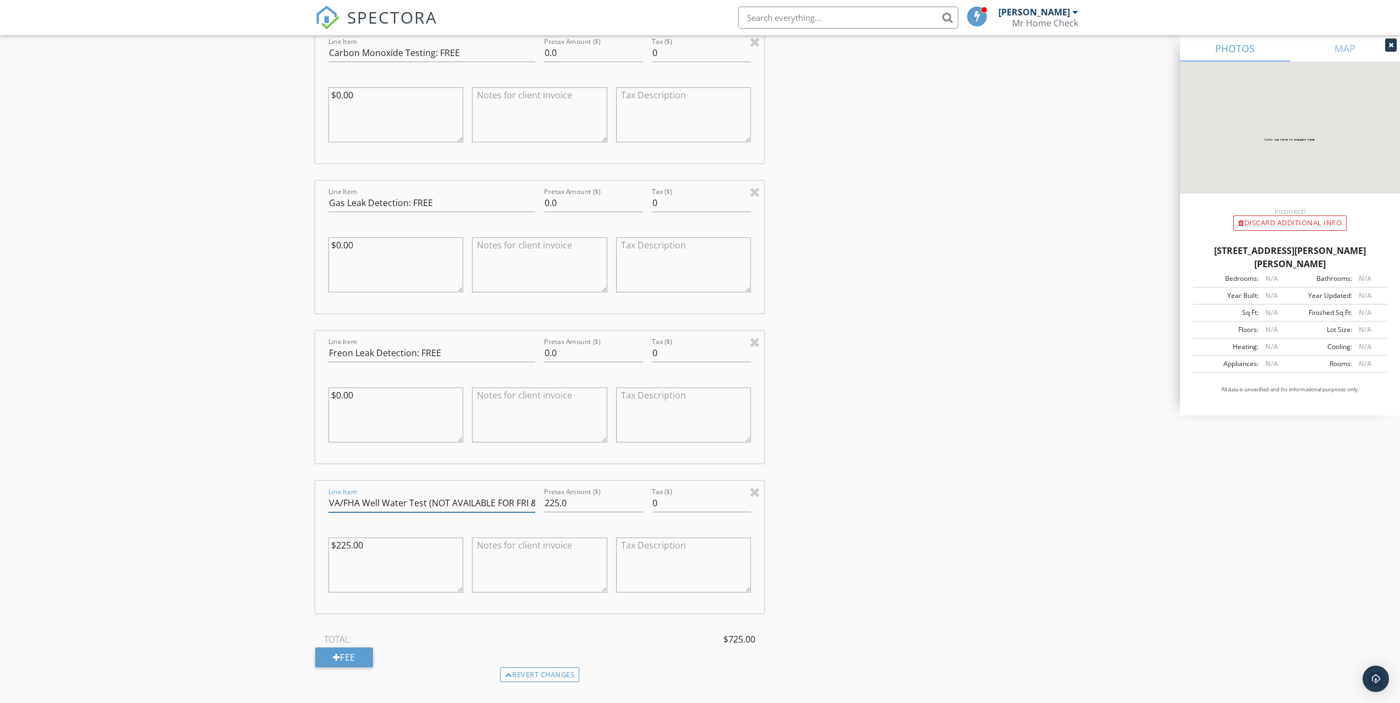
scroll to position [0, 89]
drag, startPoint x: 427, startPoint y: 510, endPoint x: 499, endPoint y: 529, distance: 74.4
click at [499, 529] on div "Line Item VA/FHA Well Water Test (NOT AVAILABLE FOR FRI & SAT APPTS)-$225.00 Pr…" at bounding box center [539, 547] width 449 height 133
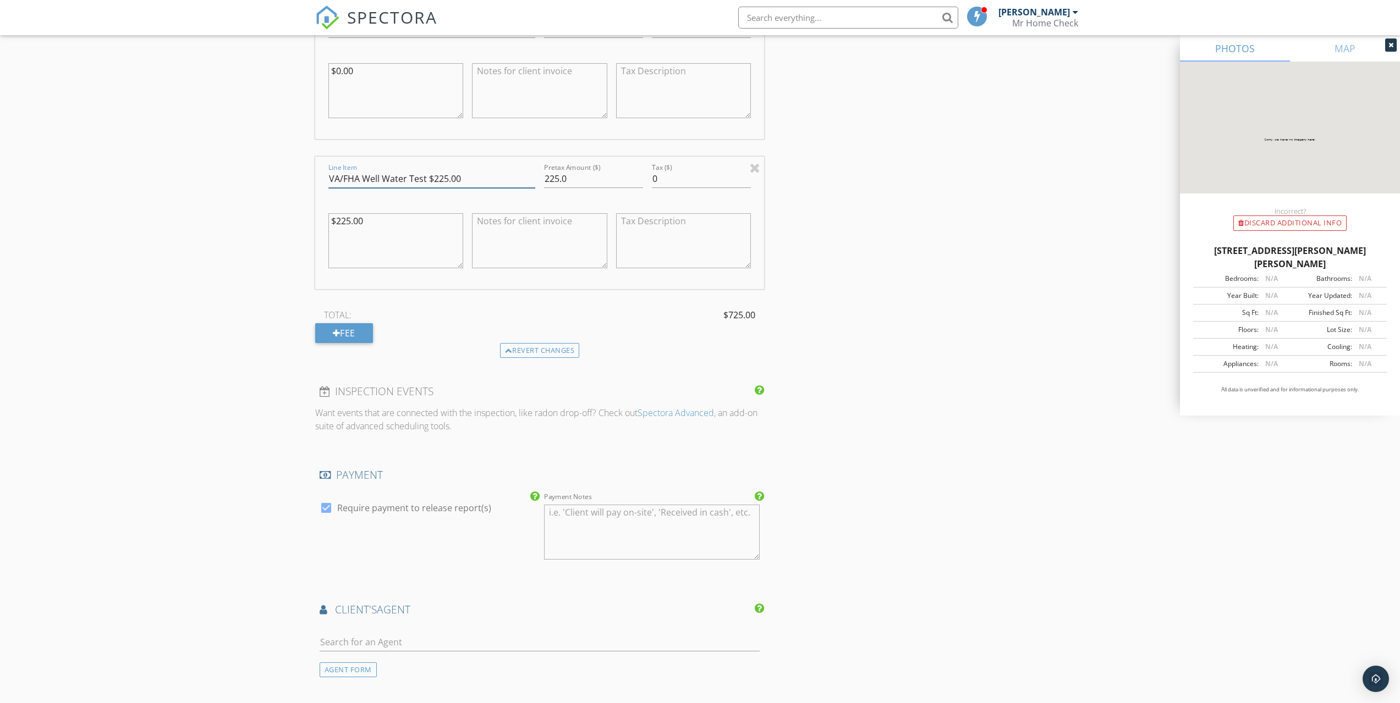
scroll to position [1907, 0]
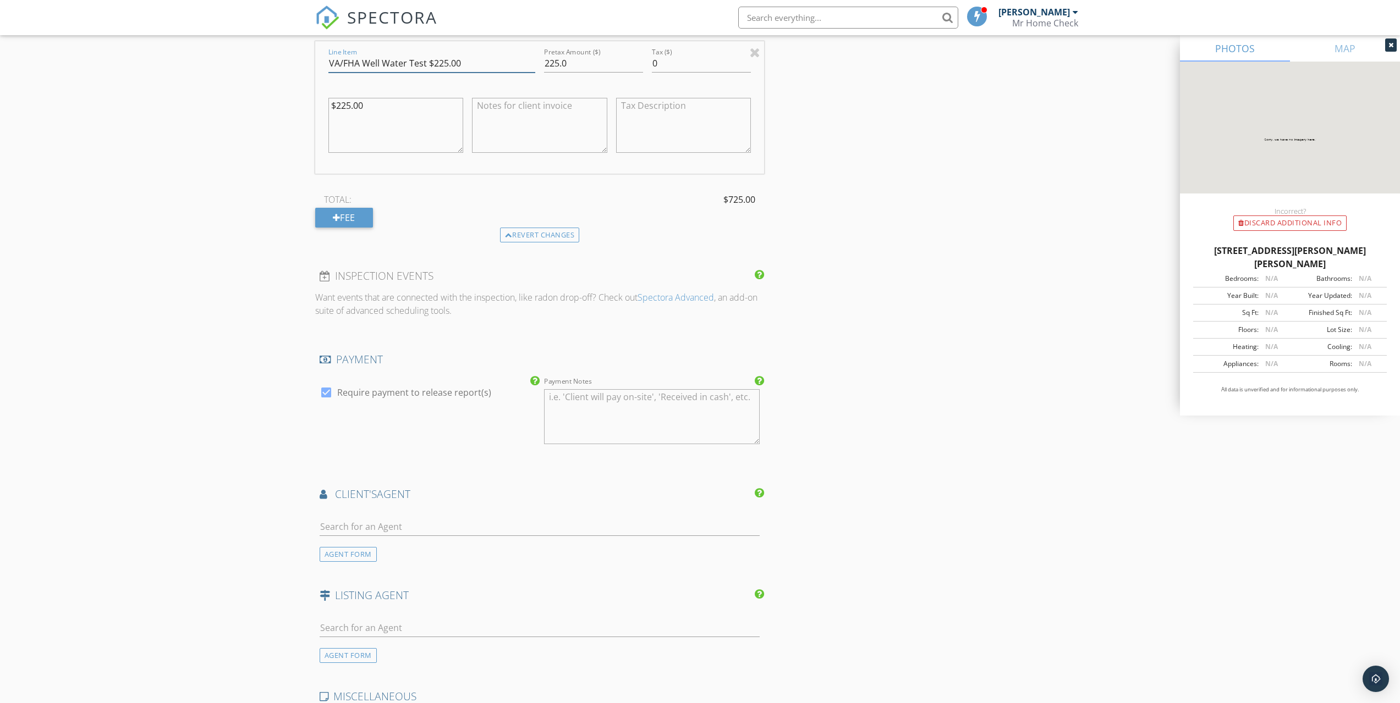
type input "VA/FHA Well Water Test $225.00"
click at [358, 537] on div at bounding box center [540, 532] width 441 height 29
click at [364, 527] on input "text" at bounding box center [540, 527] width 441 height 18
type input "Ben"
click at [456, 585] on li "[PERSON_NAME] Properties of [US_STATE]" at bounding box center [539, 582] width 439 height 31
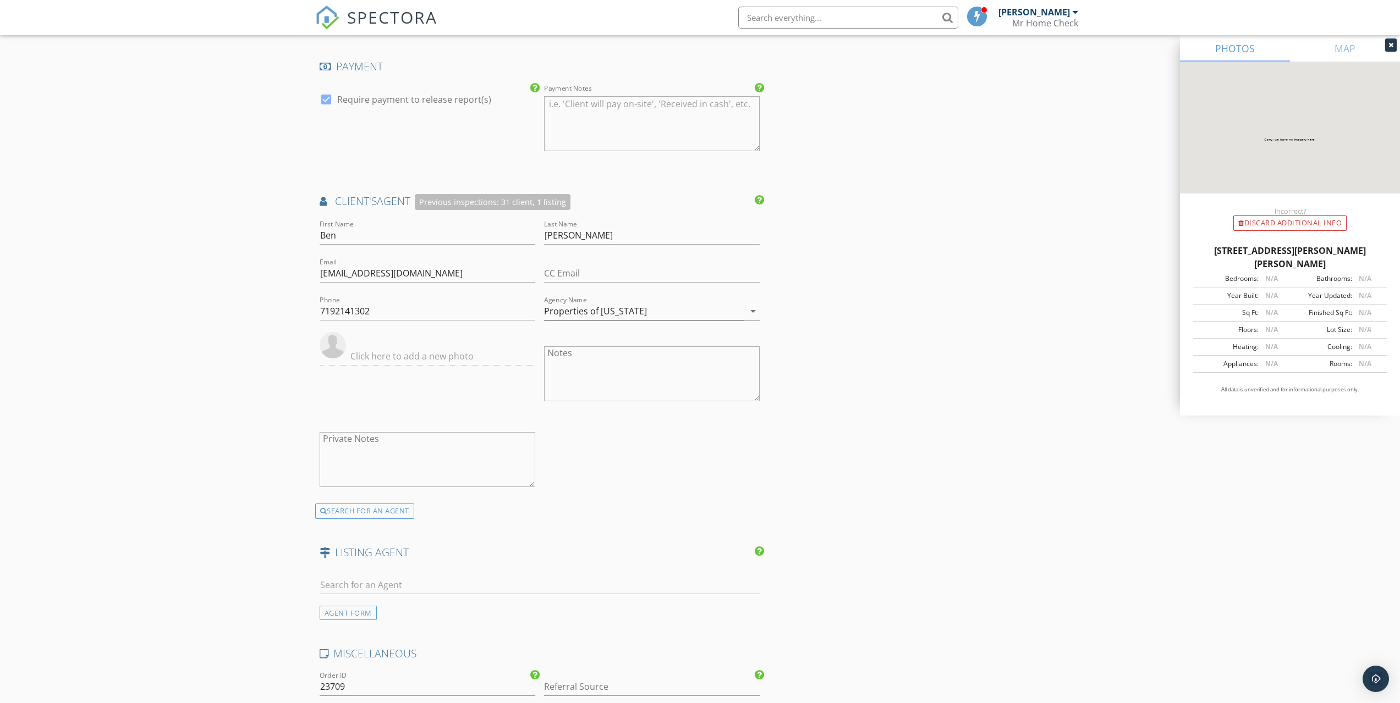
scroll to position [2347, 0]
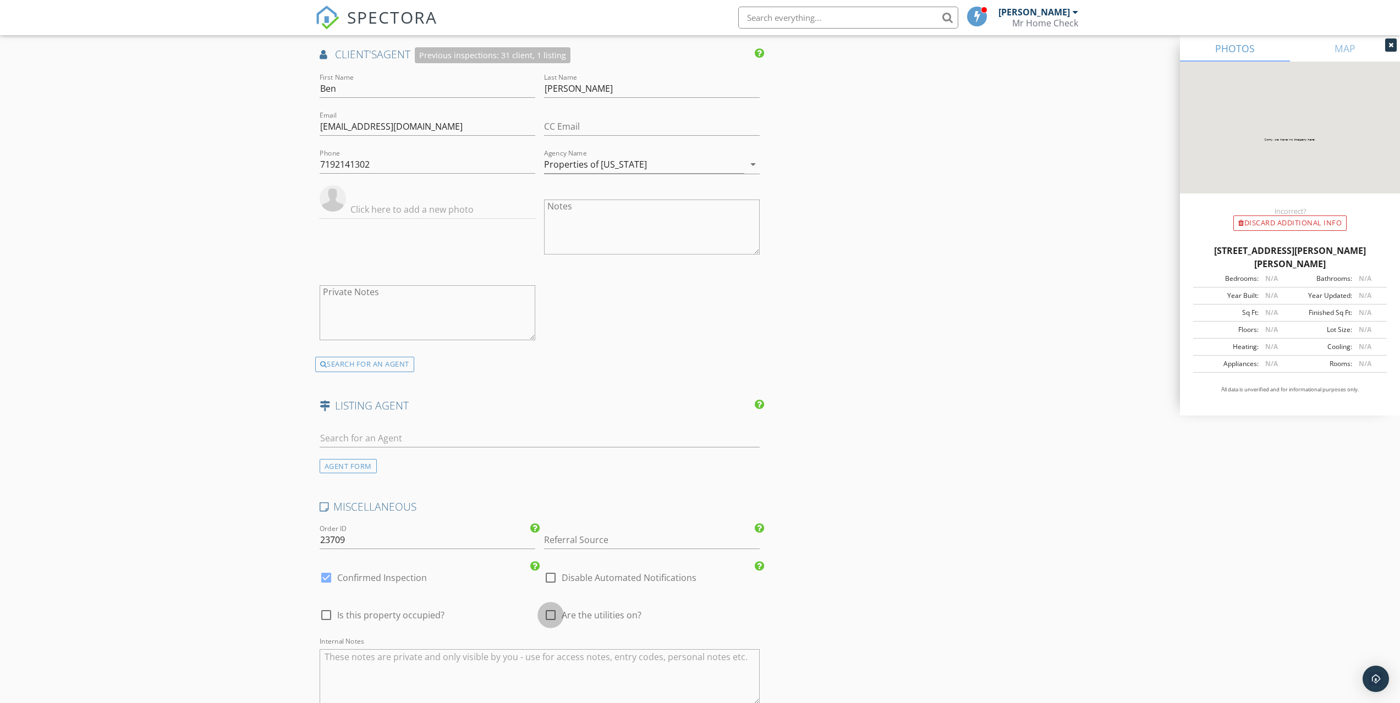
click at [545, 611] on div at bounding box center [550, 615] width 19 height 19
checkbox input "true"
type input "4"
click at [327, 613] on div at bounding box center [326, 615] width 19 height 19
checkbox input "true"
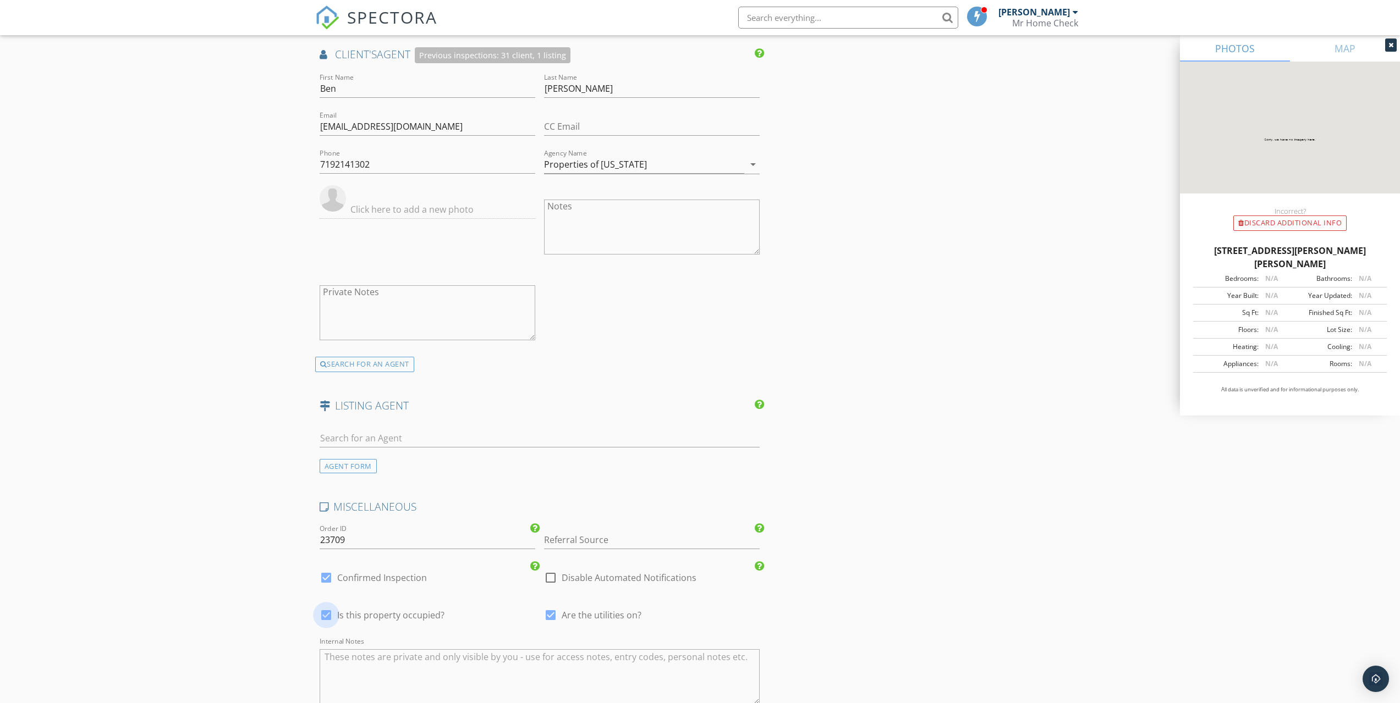
type input "4"
click at [551, 575] on div at bounding box center [550, 578] width 19 height 19
checkbox input "true"
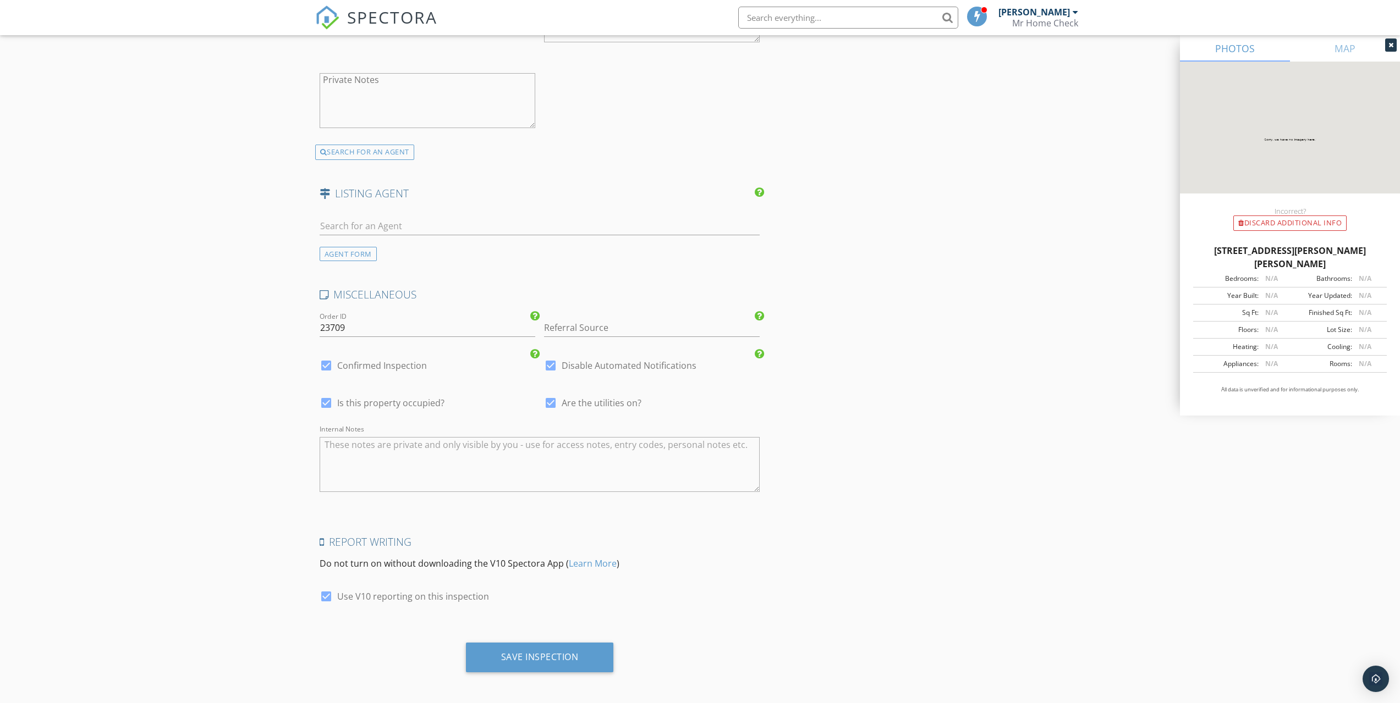
scroll to position [2563, 0]
click at [529, 648] on div "Save Inspection" at bounding box center [540, 653] width 78 height 11
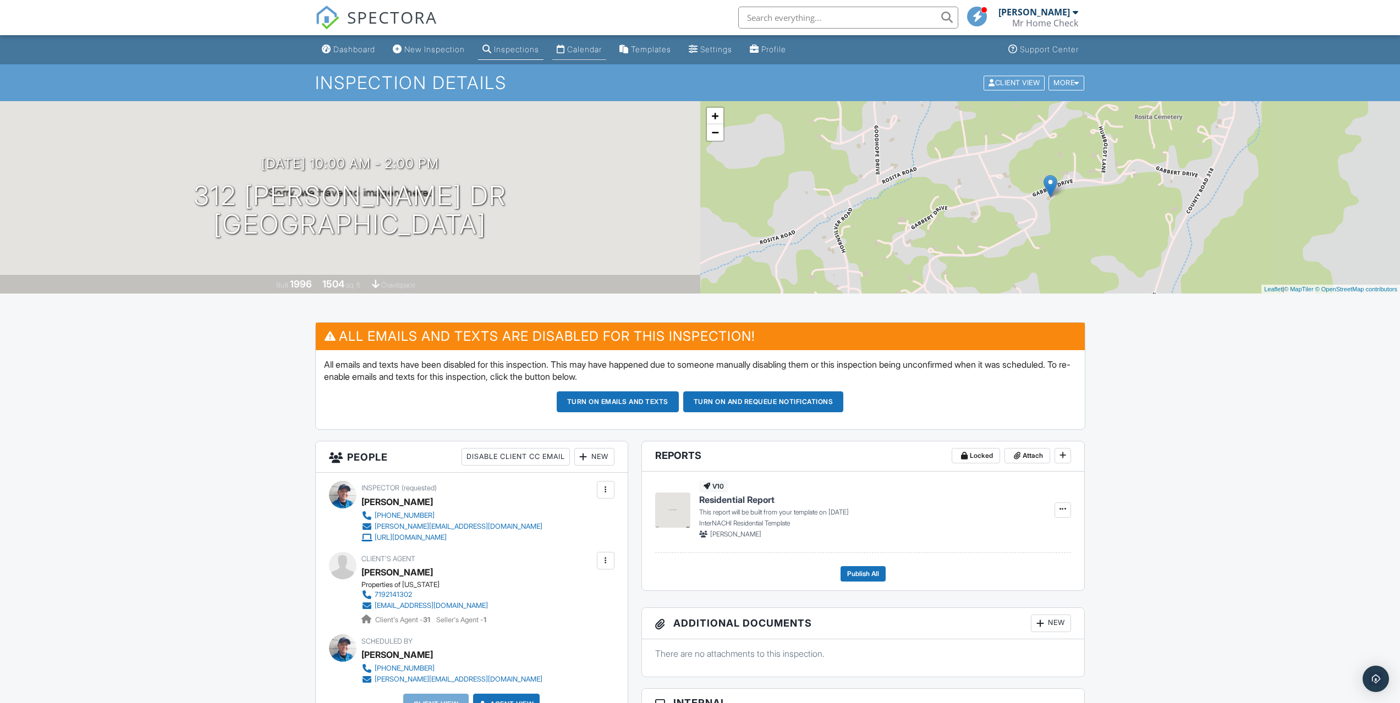
click at [588, 44] on link "Calendar" at bounding box center [579, 50] width 54 height 20
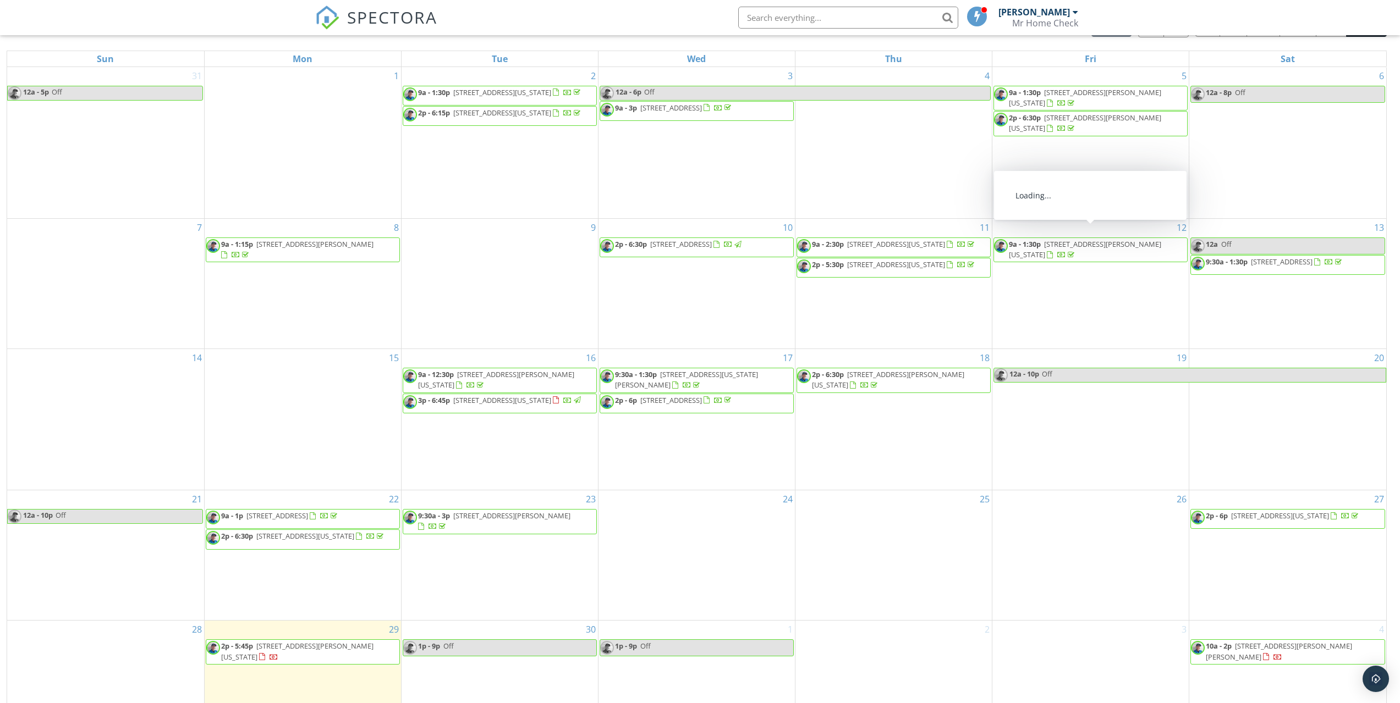
scroll to position [146, 0]
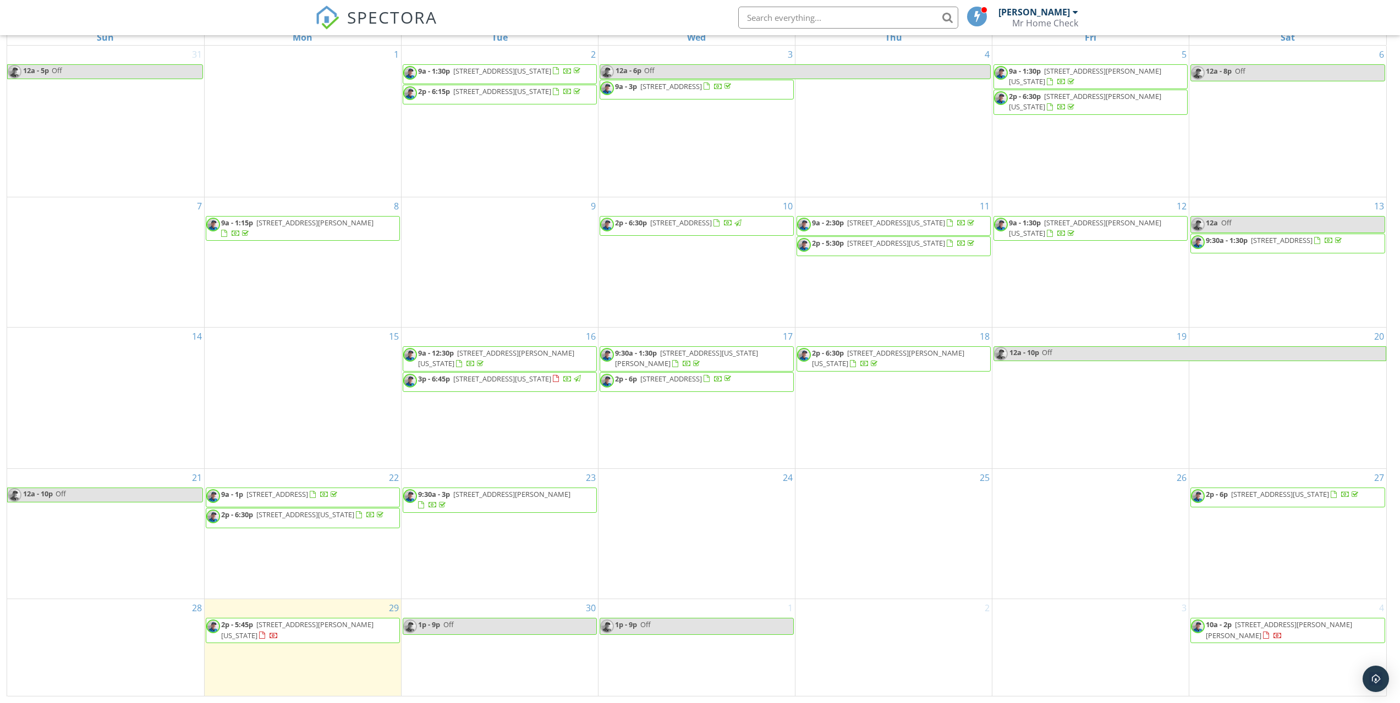
click at [580, 9] on div "SPECTORA Ian Christiansen Mr Home Check Role: Inspector Dashboard New Inspectio…" at bounding box center [700, 17] width 770 height 35
